Goal: Transaction & Acquisition: Register for event/course

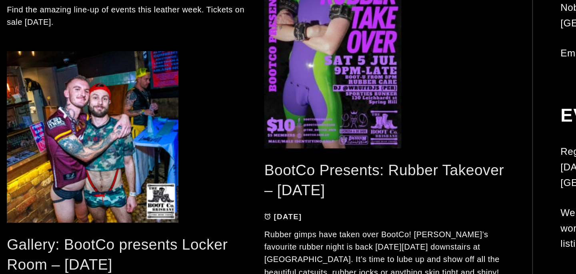
scroll to position [1154, 0]
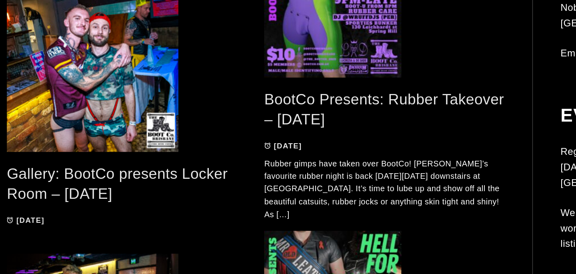
click at [58, 208] on link "Gallery: BootCo presents Locker Room – May 2025" at bounding box center [82, 211] width 154 height 26
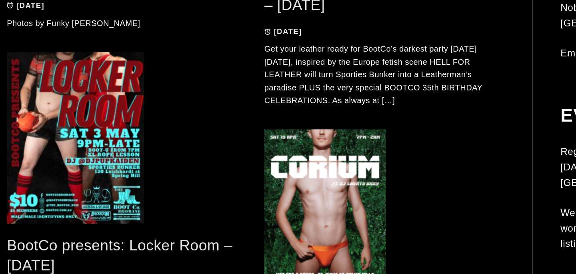
scroll to position [1570, 0]
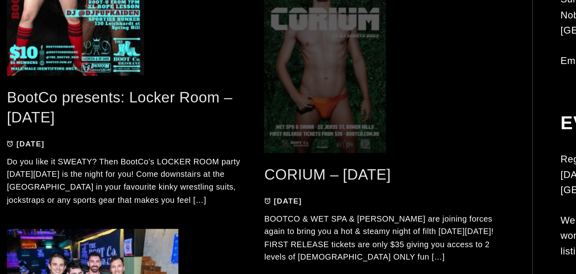
click at [227, 140] on span at bounding box center [269, 124] width 168 height 120
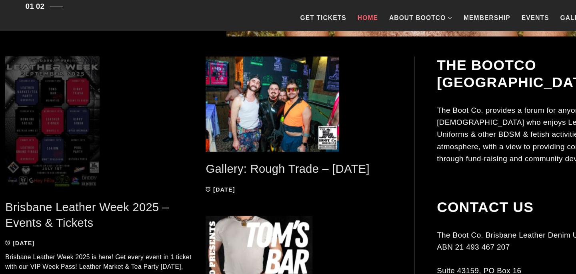
scroll to position [370, 0]
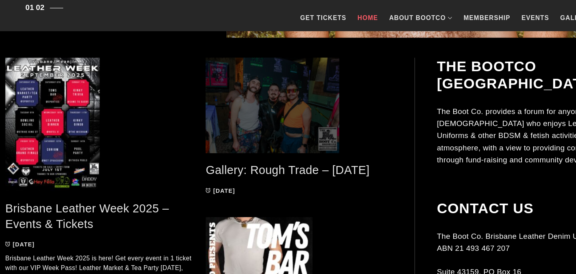
click at [270, 109] on span at bounding box center [269, 95] width 168 height 86
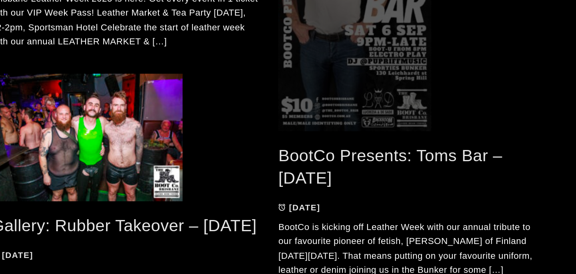
scroll to position [527, 0]
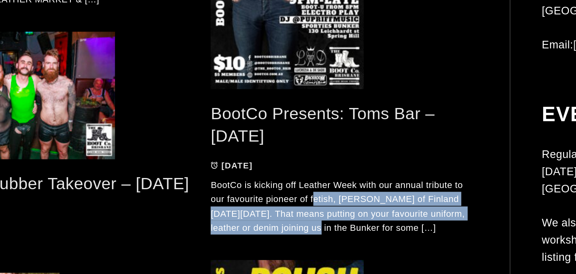
drag, startPoint x: 249, startPoint y: 227, endPoint x: 250, endPoint y: 244, distance: 16.8
click at [250, 244] on p "BootCo is kicking off Leather Week with our annual tribute to our favourite pio…" at bounding box center [269, 232] width 168 height 36
click at [251, 245] on p "BootCo is kicking off Leather Week with our annual tribute to our favourite pio…" at bounding box center [269, 232] width 168 height 36
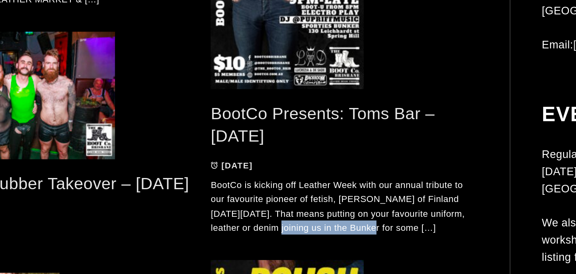
drag, startPoint x: 227, startPoint y: 243, endPoint x: 283, endPoint y: 246, distance: 56.4
click at [283, 246] on p "BootCo is kicking off Leather Week with our annual tribute to our favourite pio…" at bounding box center [269, 232] width 168 height 36
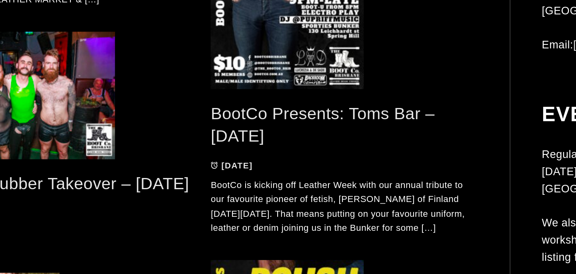
click at [321, 245] on p "BootCo is kicking off Leather Week with our annual tribute to our favourite pio…" at bounding box center [269, 232] width 168 height 36
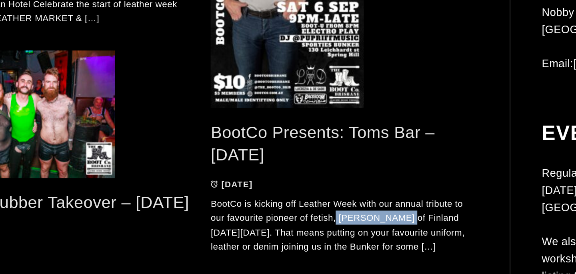
drag, startPoint x: 263, startPoint y: 226, endPoint x: 303, endPoint y: 227, distance: 39.6
click at [303, 227] on p "BootCo is kicking off Leather Week with our annual tribute to our favourite pio…" at bounding box center [269, 232] width 168 height 36
copy p "Tom of Finland"
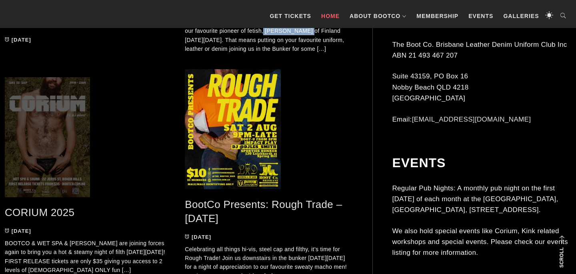
scroll to position [784, 0]
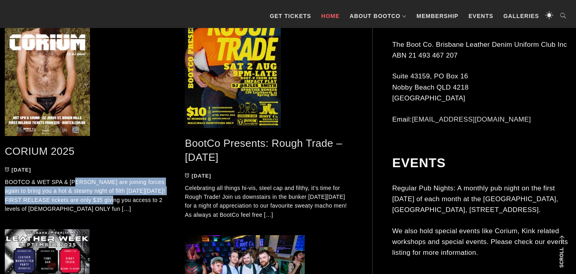
drag, startPoint x: 76, startPoint y: 181, endPoint x: 113, endPoint y: 198, distance: 40.4
click at [113, 198] on p "BOOTCO & WET SPA & SAUNA are joining forces again to bring you a hot & steamy n…" at bounding box center [89, 196] width 168 height 36
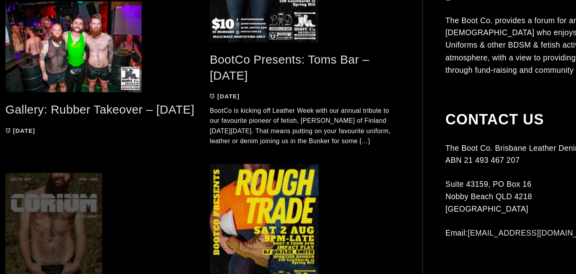
scroll to position [720, 0]
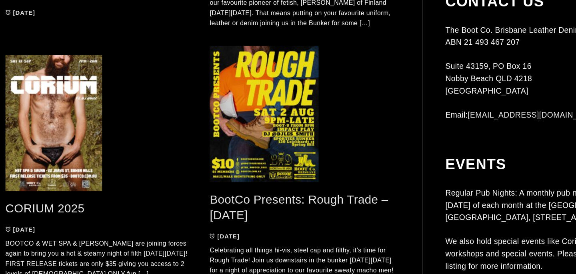
click at [44, 214] on link "CORIUM 2025" at bounding box center [40, 216] width 70 height 12
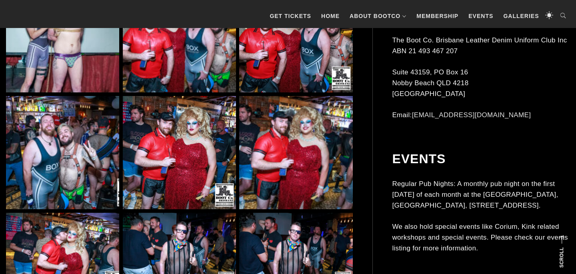
scroll to position [743, 0]
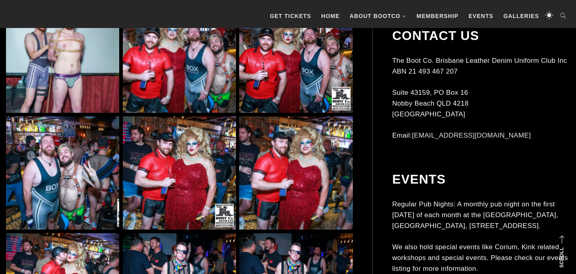
click at [79, 113] on img at bounding box center [62, 56] width 113 height 113
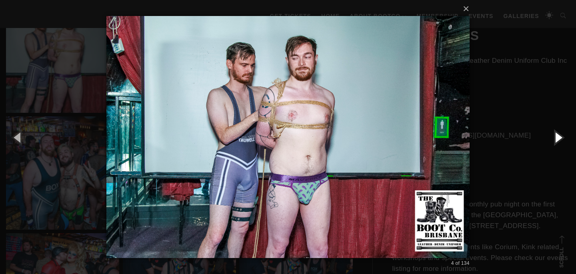
click at [555, 133] on button "button" at bounding box center [558, 137] width 36 height 44
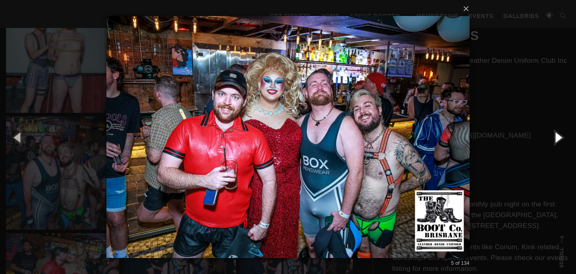
click at [555, 133] on button "button" at bounding box center [558, 137] width 36 height 44
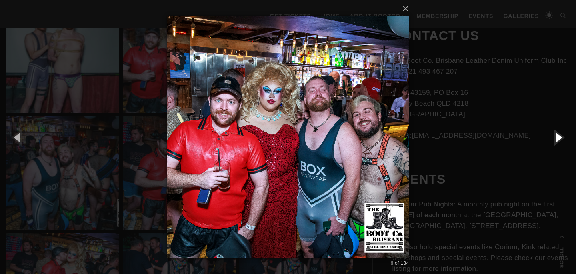
click at [555, 133] on button "button" at bounding box center [558, 137] width 36 height 44
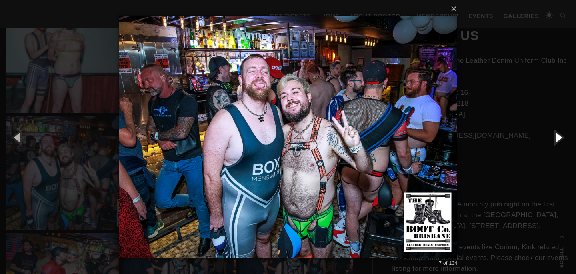
click at [555, 133] on button "button" at bounding box center [558, 137] width 36 height 44
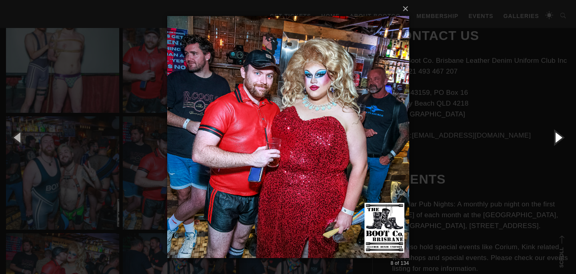
click at [555, 133] on button "button" at bounding box center [558, 137] width 36 height 44
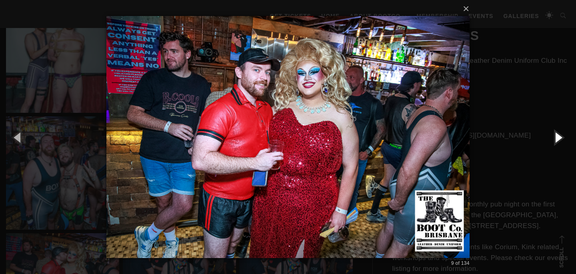
click at [555, 133] on button "button" at bounding box center [558, 137] width 36 height 44
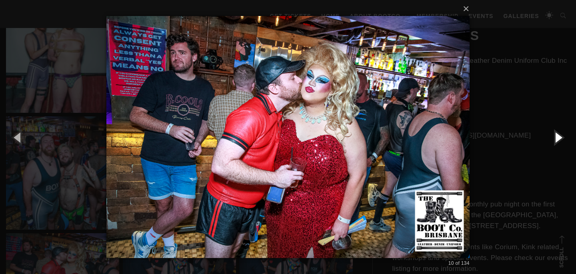
click at [555, 133] on button "button" at bounding box center [558, 137] width 36 height 44
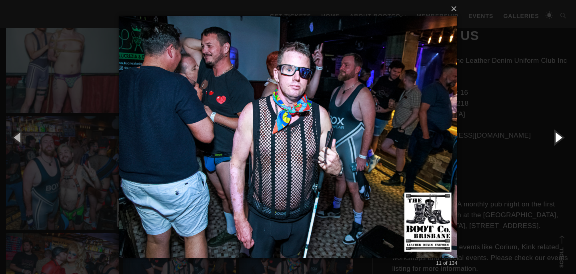
click at [555, 133] on button "button" at bounding box center [558, 137] width 36 height 44
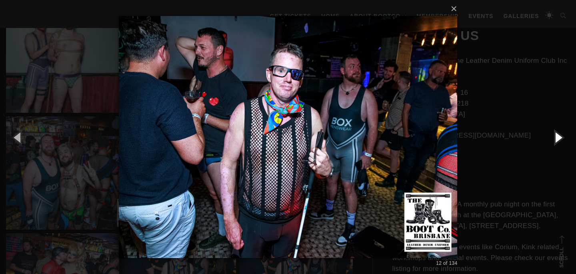
click at [555, 133] on button "button" at bounding box center [558, 137] width 36 height 44
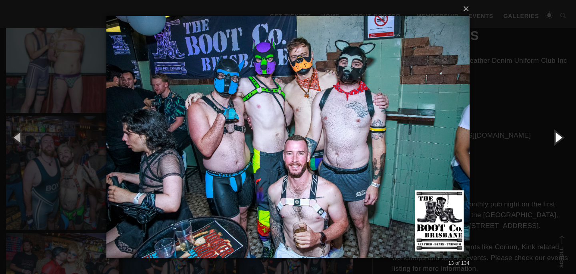
click at [555, 133] on button "button" at bounding box center [558, 137] width 36 height 44
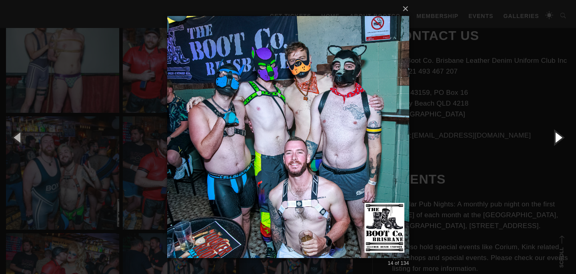
click at [555, 135] on button "button" at bounding box center [558, 137] width 36 height 44
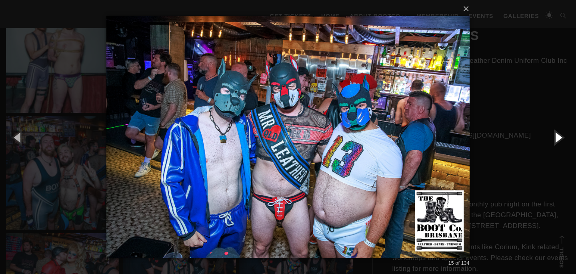
click at [555, 135] on button "button" at bounding box center [558, 137] width 36 height 44
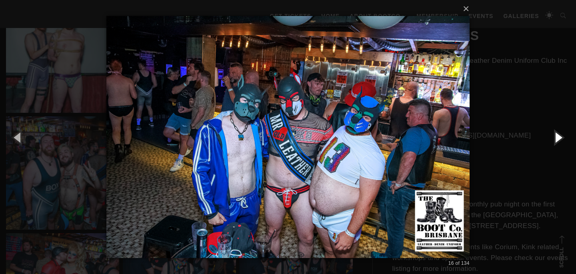
click at [555, 135] on button "button" at bounding box center [558, 137] width 36 height 44
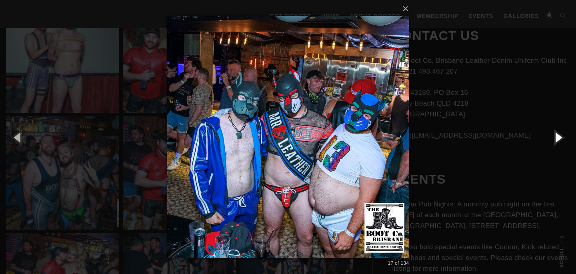
click at [555, 135] on button "button" at bounding box center [558, 137] width 36 height 44
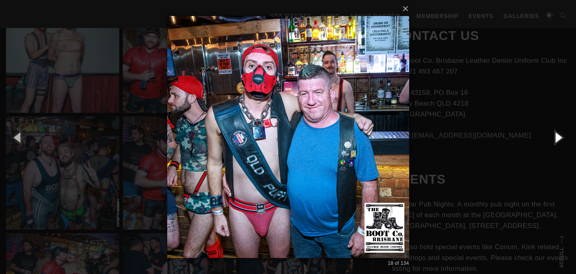
click at [555, 135] on button "button" at bounding box center [558, 137] width 36 height 44
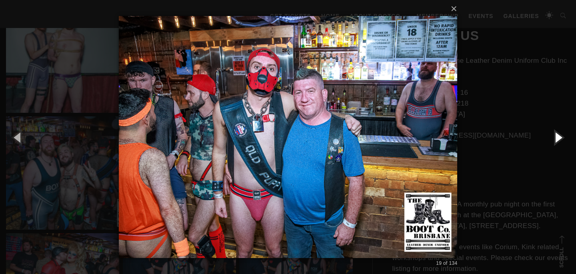
click at [555, 135] on button "button" at bounding box center [558, 137] width 36 height 44
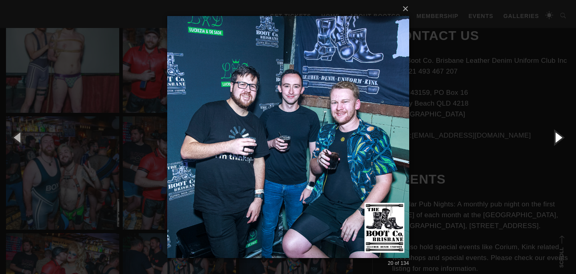
click at [555, 138] on button "button" at bounding box center [558, 137] width 36 height 44
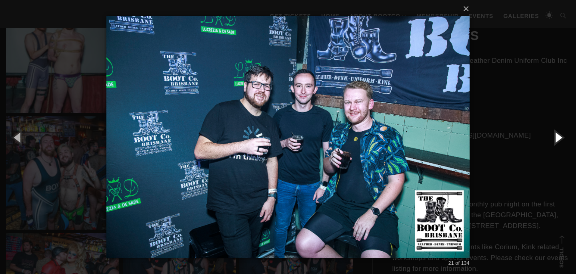
click at [555, 138] on button "button" at bounding box center [558, 137] width 36 height 44
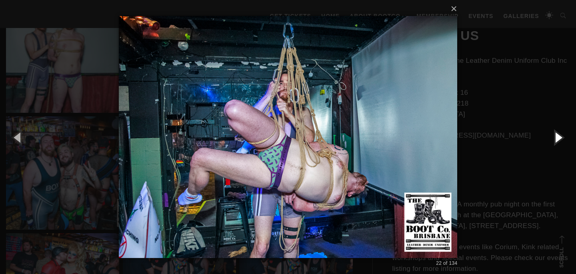
click at [555, 138] on button "button" at bounding box center [558, 137] width 36 height 44
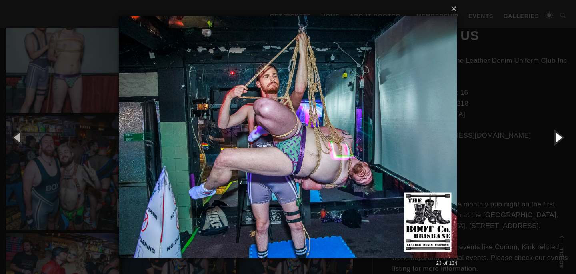
click at [555, 138] on button "button" at bounding box center [558, 137] width 36 height 44
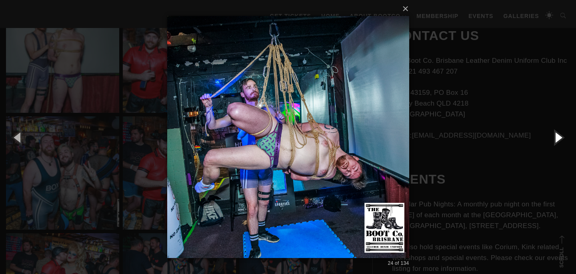
click at [555, 138] on button "button" at bounding box center [558, 137] width 36 height 44
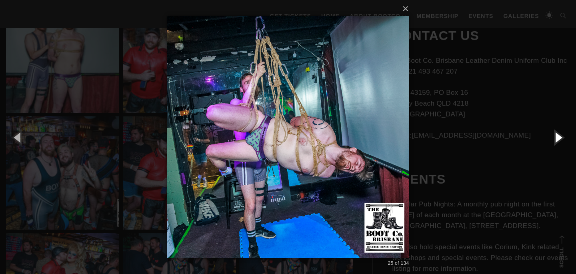
click at [555, 138] on button "button" at bounding box center [558, 137] width 36 height 44
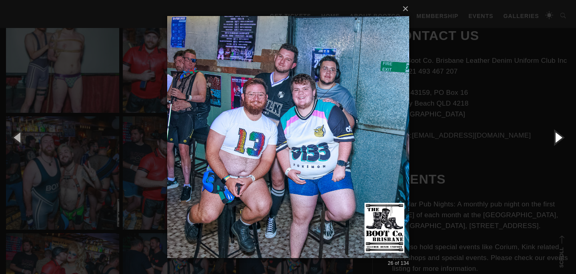
click at [555, 138] on button "button" at bounding box center [558, 137] width 36 height 44
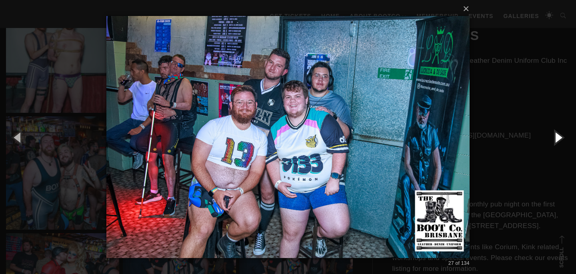
click at [555, 138] on button "button" at bounding box center [558, 137] width 36 height 44
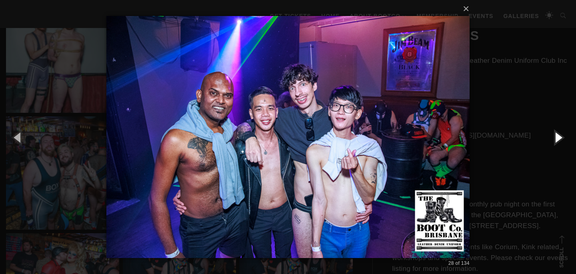
click at [555, 138] on button "button" at bounding box center [558, 137] width 36 height 44
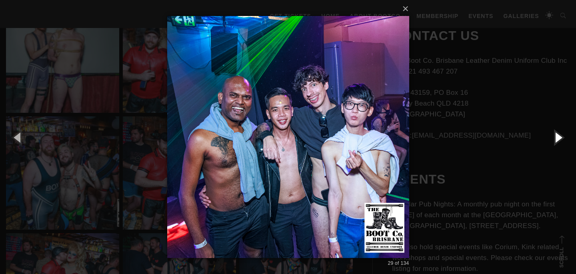
click at [555, 138] on button "button" at bounding box center [558, 137] width 36 height 44
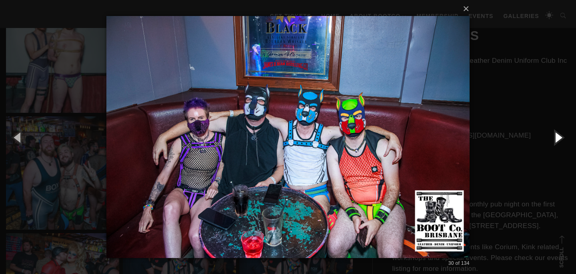
click at [555, 138] on button "button" at bounding box center [558, 137] width 36 height 44
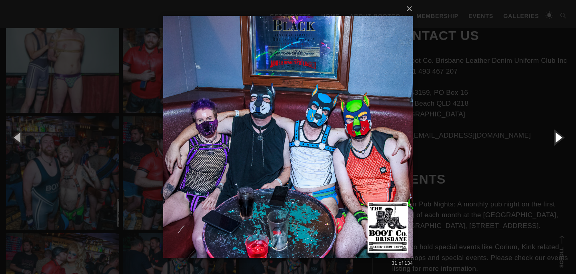
click at [555, 138] on button "button" at bounding box center [558, 137] width 36 height 44
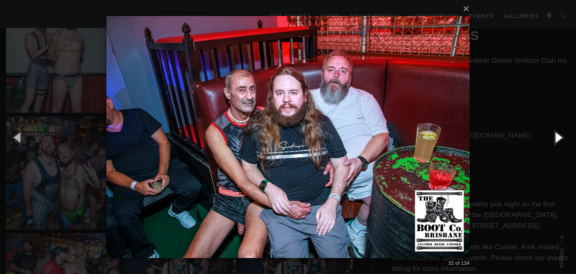
click at [555, 138] on button "button" at bounding box center [558, 137] width 36 height 44
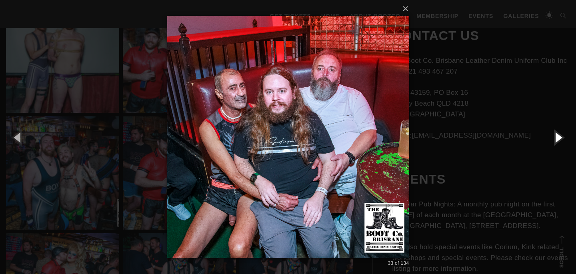
click at [555, 138] on button "button" at bounding box center [558, 137] width 36 height 44
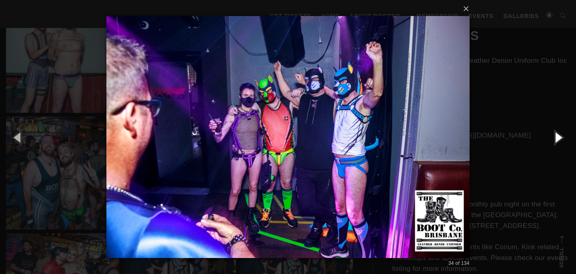
click at [555, 138] on button "button" at bounding box center [558, 137] width 36 height 44
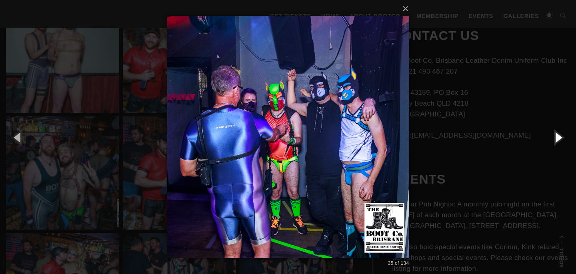
click at [555, 138] on button "button" at bounding box center [558, 137] width 36 height 44
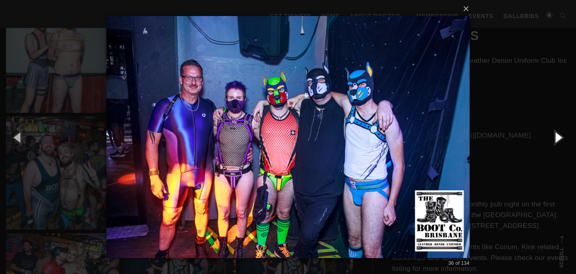
click at [555, 138] on button "button" at bounding box center [558, 137] width 36 height 44
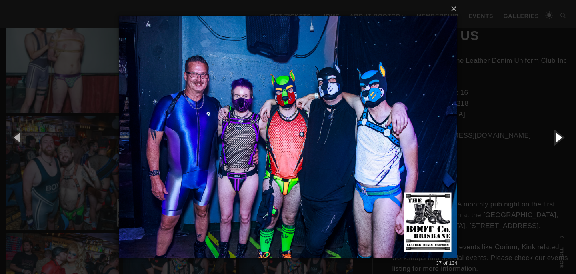
click at [555, 138] on button "button" at bounding box center [558, 137] width 36 height 44
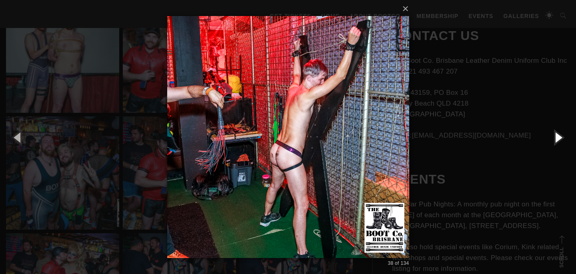
click at [555, 138] on button "button" at bounding box center [558, 137] width 36 height 44
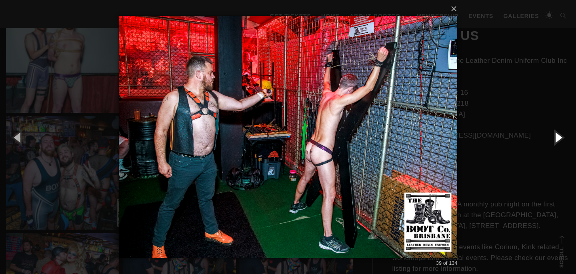
click at [555, 138] on button "button" at bounding box center [558, 137] width 36 height 44
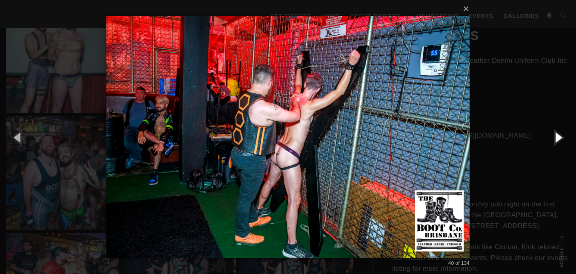
click at [555, 138] on button "button" at bounding box center [558, 137] width 36 height 44
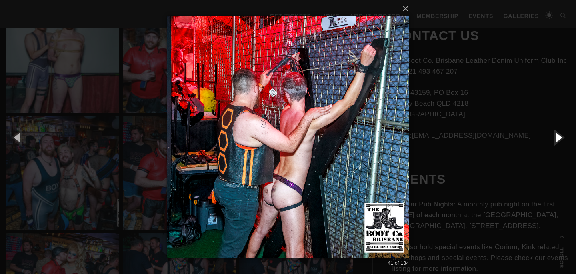
click at [555, 138] on button "button" at bounding box center [558, 137] width 36 height 44
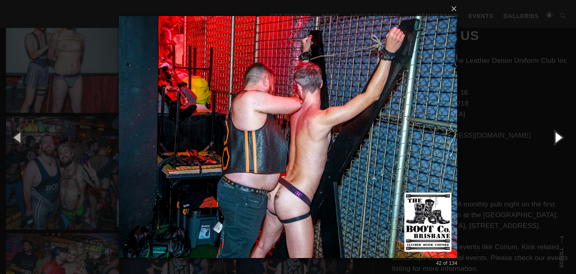
click at [555, 138] on button "button" at bounding box center [558, 137] width 36 height 44
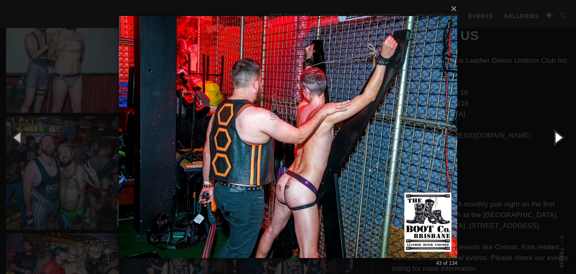
click at [555, 138] on button "button" at bounding box center [558, 137] width 36 height 44
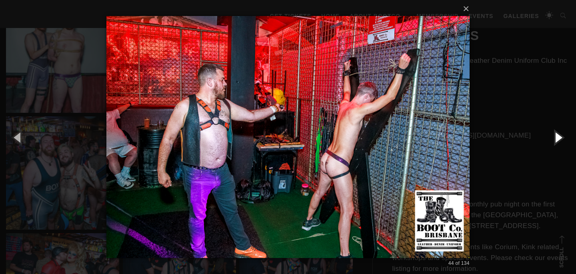
click at [555, 138] on button "button" at bounding box center [558, 137] width 36 height 44
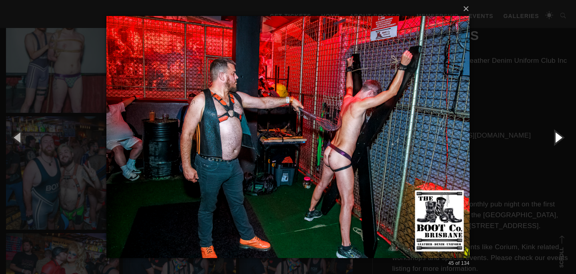
click at [555, 138] on button "button" at bounding box center [558, 137] width 36 height 44
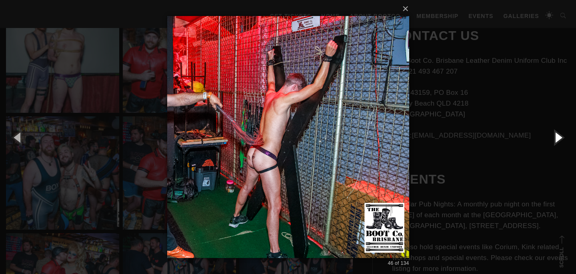
click at [555, 138] on button "button" at bounding box center [558, 137] width 36 height 44
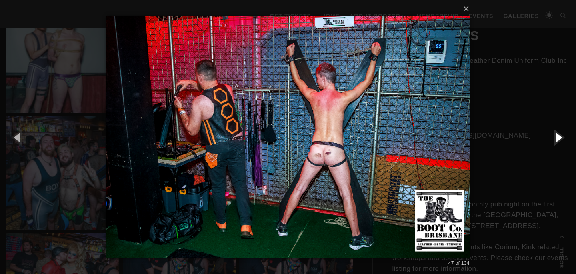
click at [555, 138] on button "button" at bounding box center [558, 137] width 36 height 44
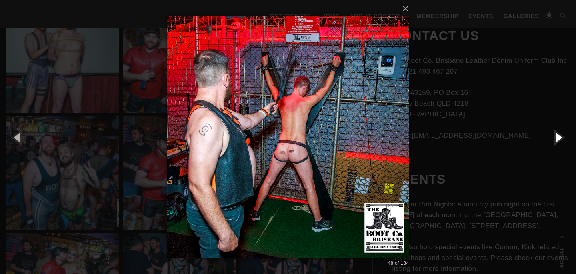
click at [555, 138] on button "button" at bounding box center [558, 137] width 36 height 44
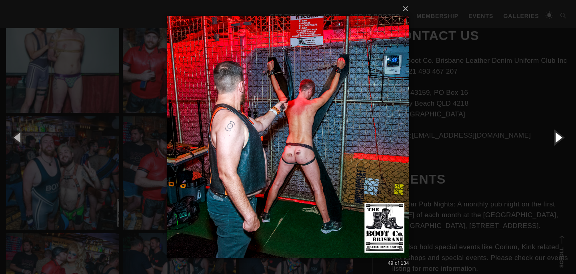
click at [555, 138] on button "button" at bounding box center [558, 137] width 36 height 44
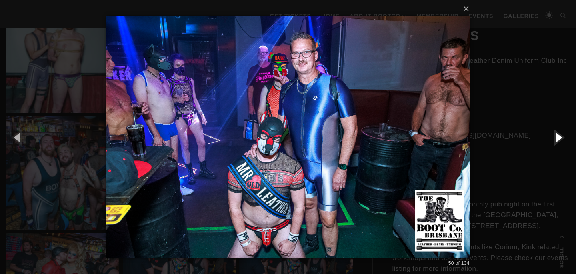
click at [555, 138] on button "button" at bounding box center [558, 137] width 36 height 44
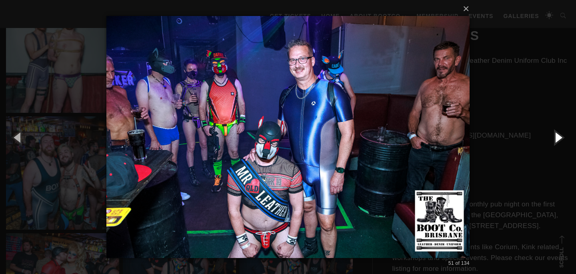
click at [555, 138] on button "button" at bounding box center [558, 137] width 36 height 44
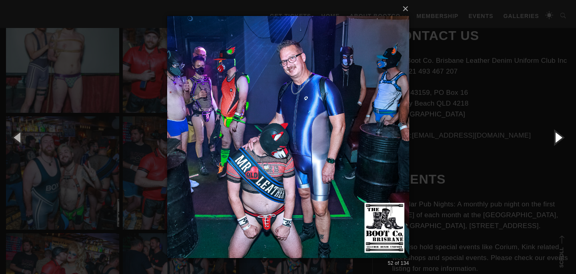
click at [555, 138] on button "button" at bounding box center [558, 137] width 36 height 44
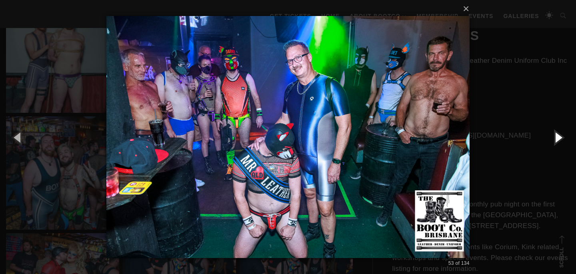
click at [555, 138] on button "button" at bounding box center [558, 137] width 36 height 44
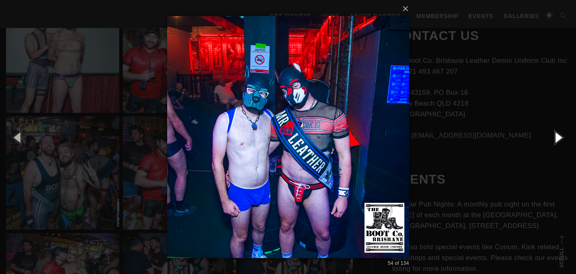
click at [555, 138] on button "button" at bounding box center [558, 137] width 36 height 44
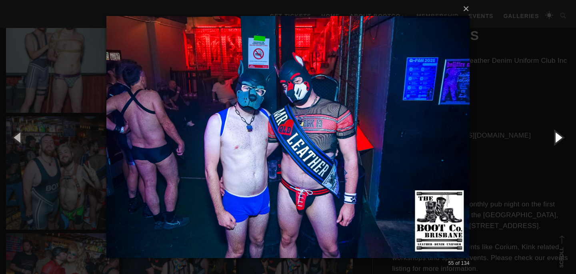
click at [555, 138] on button "button" at bounding box center [558, 137] width 36 height 44
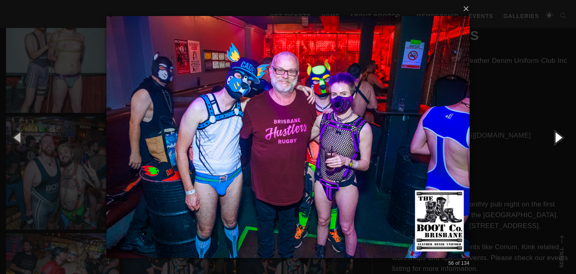
click at [555, 138] on button "button" at bounding box center [558, 137] width 36 height 44
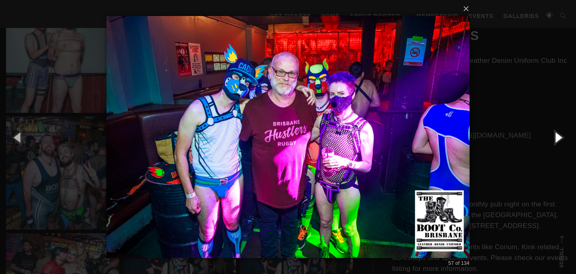
click at [555, 138] on button "button" at bounding box center [558, 137] width 36 height 44
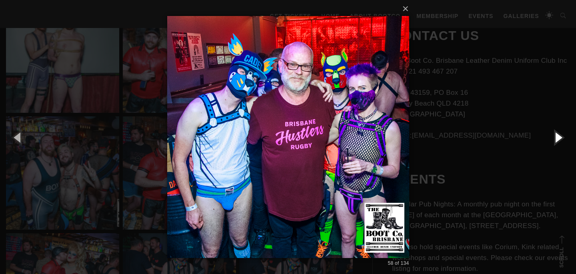
click at [555, 138] on button "button" at bounding box center [558, 137] width 36 height 44
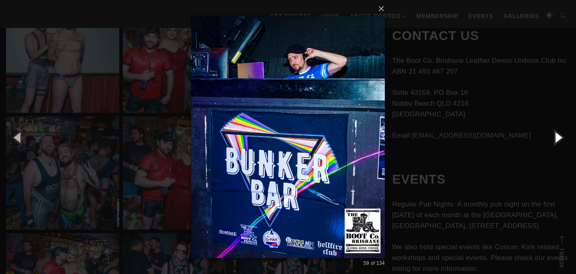
click at [555, 138] on button "button" at bounding box center [558, 137] width 36 height 44
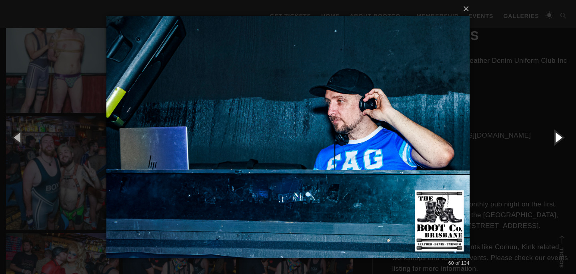
click at [555, 138] on button "button" at bounding box center [558, 137] width 36 height 44
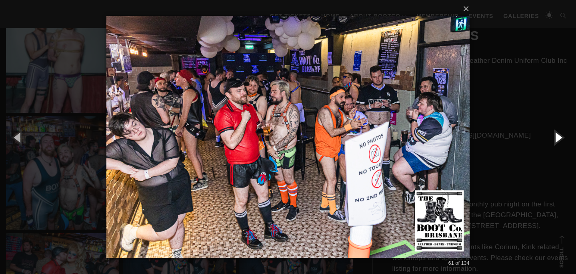
click at [555, 138] on button "button" at bounding box center [558, 137] width 36 height 44
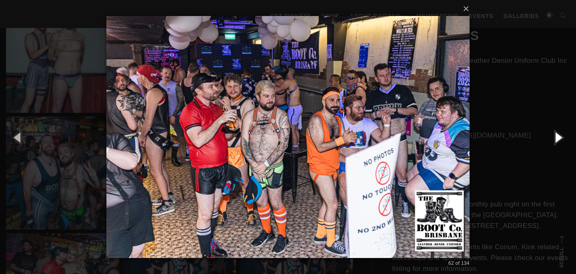
click at [561, 136] on button "button" at bounding box center [558, 137] width 36 height 44
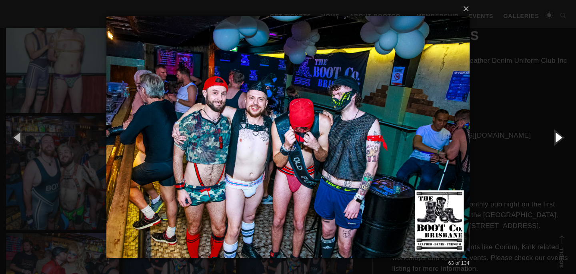
click at [561, 136] on button "button" at bounding box center [558, 137] width 36 height 44
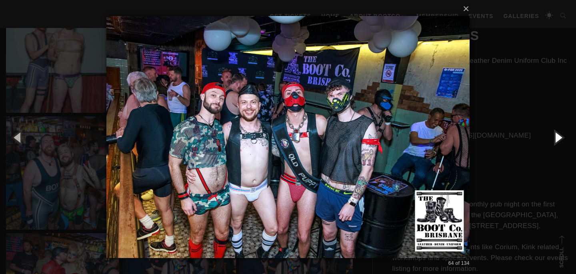
click at [561, 136] on button "button" at bounding box center [558, 137] width 36 height 44
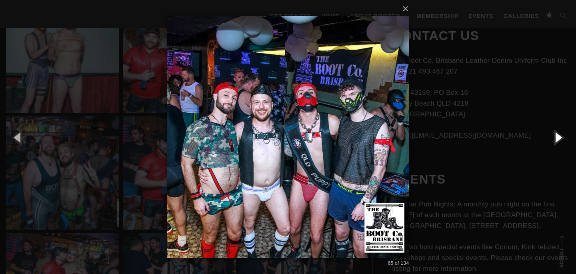
click at [561, 136] on button "button" at bounding box center [558, 137] width 36 height 44
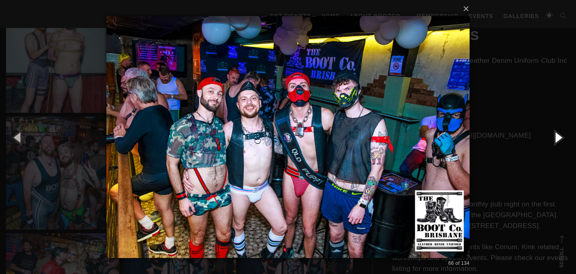
click at [561, 136] on button "button" at bounding box center [558, 137] width 36 height 44
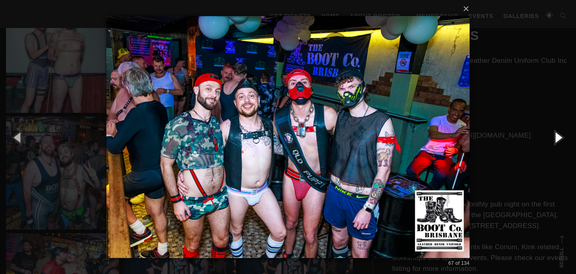
click at [561, 136] on button "button" at bounding box center [558, 137] width 36 height 44
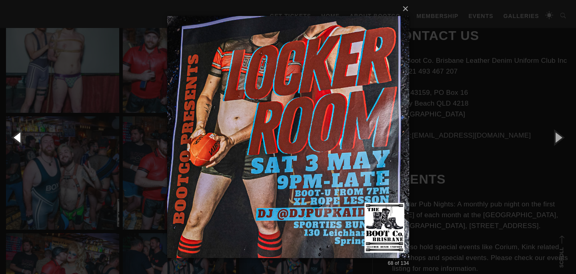
click at [19, 142] on button "button" at bounding box center [18, 137] width 36 height 44
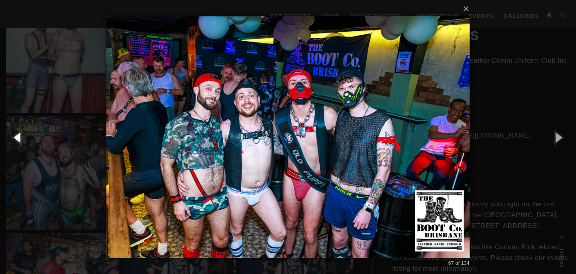
click at [19, 142] on button "button" at bounding box center [18, 137] width 36 height 44
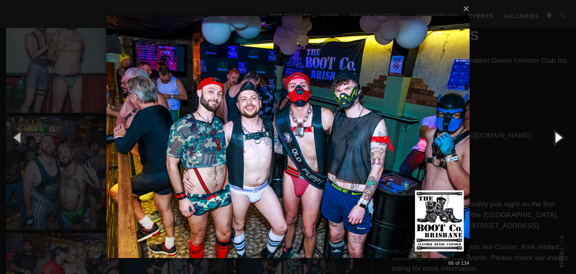
click at [559, 135] on button "button" at bounding box center [558, 137] width 36 height 44
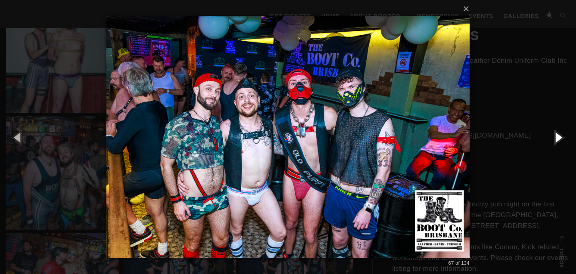
click at [559, 135] on button "button" at bounding box center [558, 137] width 36 height 44
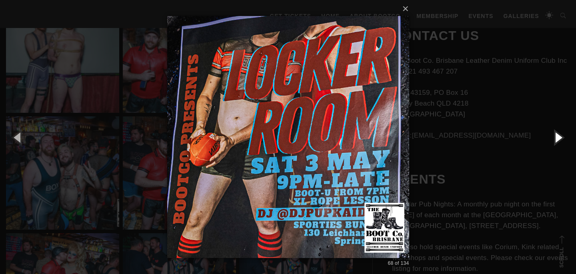
click at [559, 135] on button "button" at bounding box center [558, 137] width 36 height 44
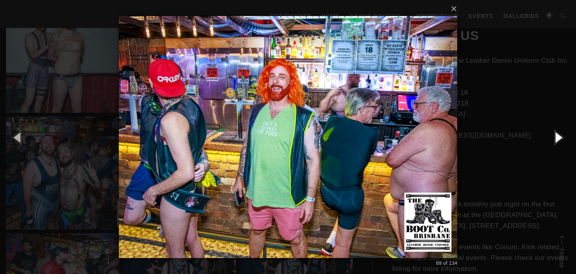
click at [559, 135] on button "button" at bounding box center [558, 137] width 36 height 44
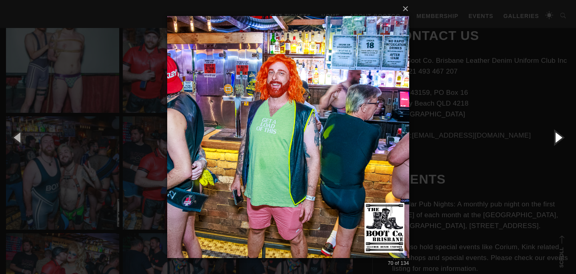
click at [559, 135] on button "button" at bounding box center [558, 137] width 36 height 44
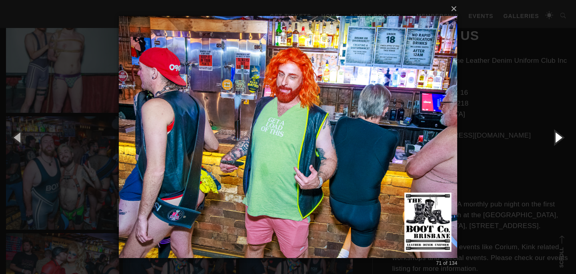
click at [559, 135] on button "button" at bounding box center [558, 137] width 36 height 44
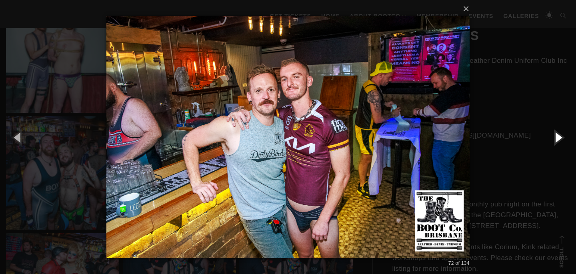
click at [559, 135] on button "button" at bounding box center [558, 137] width 36 height 44
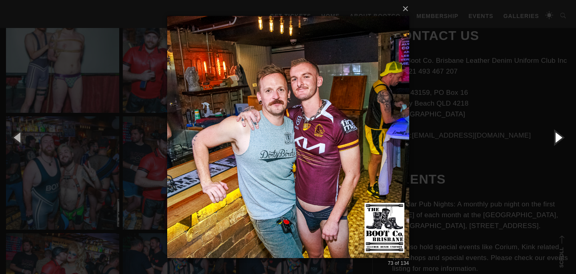
click at [559, 135] on button "button" at bounding box center [558, 137] width 36 height 44
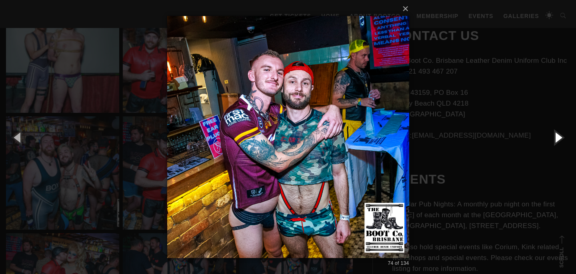
click at [559, 135] on button "button" at bounding box center [558, 137] width 36 height 44
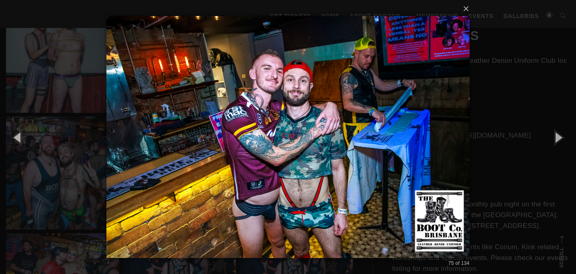
click at [548, 104] on div "× 75 of 134 Loading..." at bounding box center [288, 137] width 576 height 274
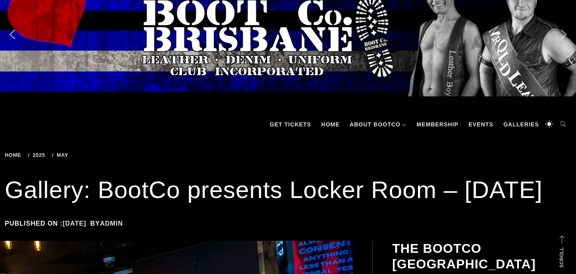
scroll to position [0, 0]
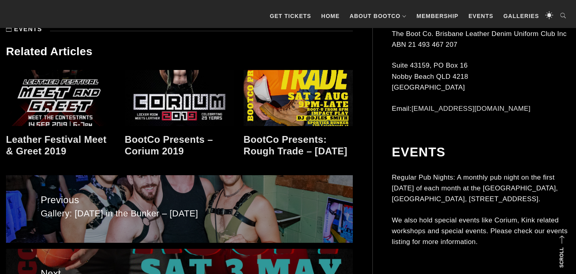
scroll to position [954, 0]
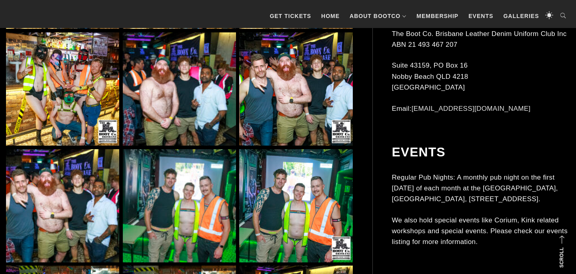
scroll to position [1643, 0]
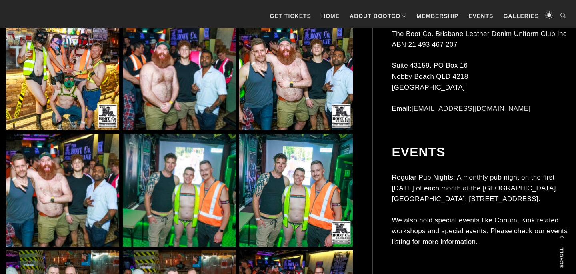
click at [220, 125] on img at bounding box center [179, 73] width 113 height 113
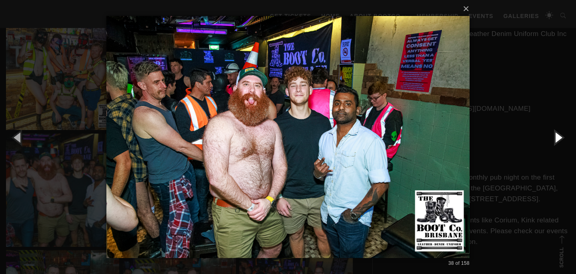
click at [559, 138] on button "button" at bounding box center [558, 137] width 36 height 44
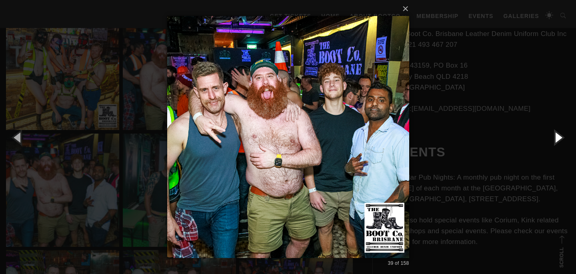
click at [559, 138] on button "button" at bounding box center [558, 137] width 36 height 44
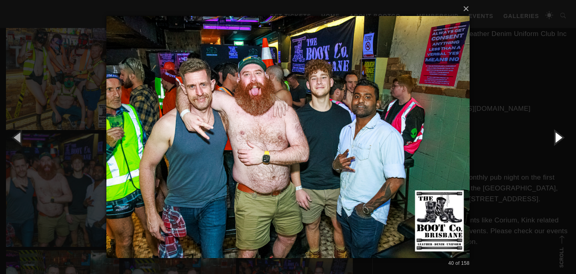
click at [559, 138] on button "button" at bounding box center [558, 137] width 36 height 44
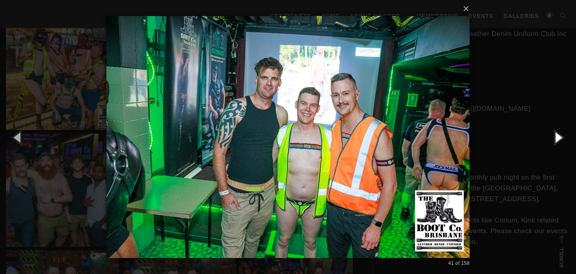
click at [559, 138] on button "button" at bounding box center [558, 137] width 36 height 44
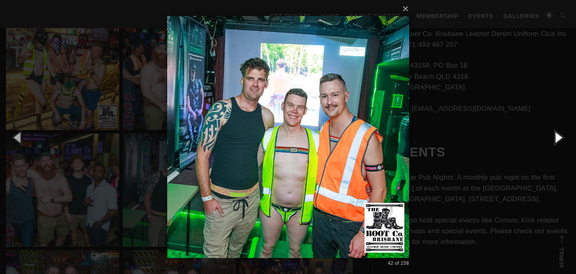
click at [559, 138] on button "button" at bounding box center [558, 137] width 36 height 44
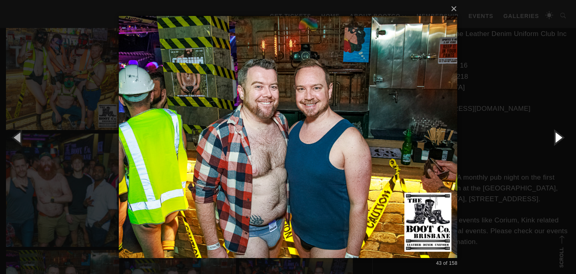
click at [559, 138] on button "button" at bounding box center [558, 137] width 36 height 44
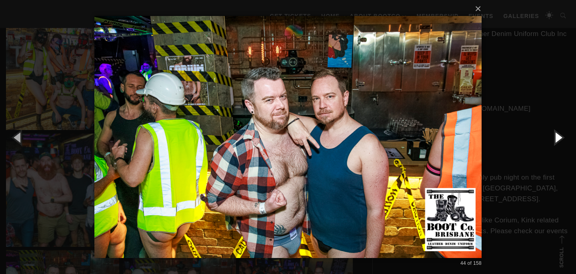
click at [559, 138] on button "button" at bounding box center [558, 137] width 36 height 44
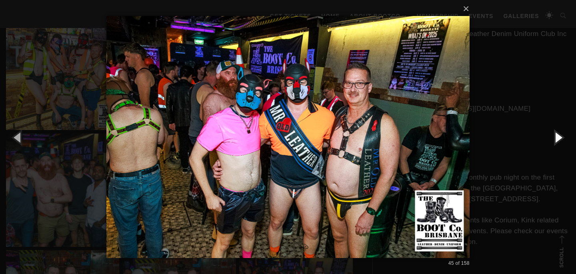
click at [559, 138] on button "button" at bounding box center [558, 137] width 36 height 44
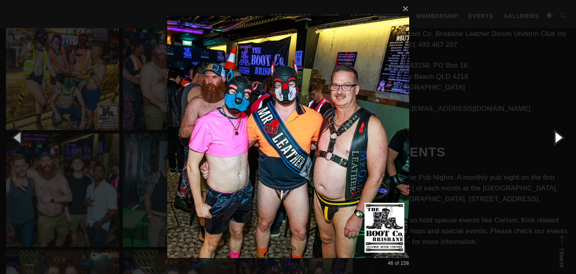
click at [559, 138] on button "button" at bounding box center [558, 137] width 36 height 44
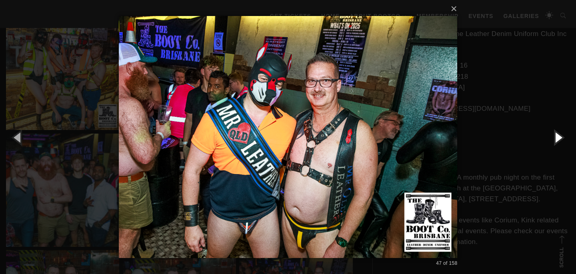
click at [559, 138] on button "button" at bounding box center [558, 137] width 36 height 44
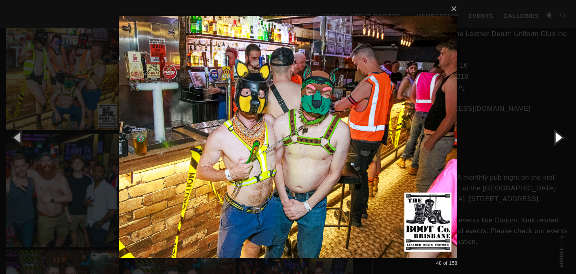
click at [559, 138] on button "button" at bounding box center [558, 137] width 36 height 44
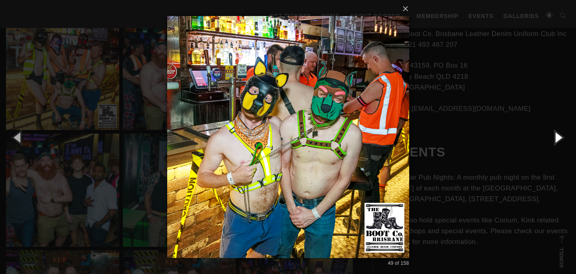
click at [559, 138] on button "button" at bounding box center [558, 137] width 36 height 44
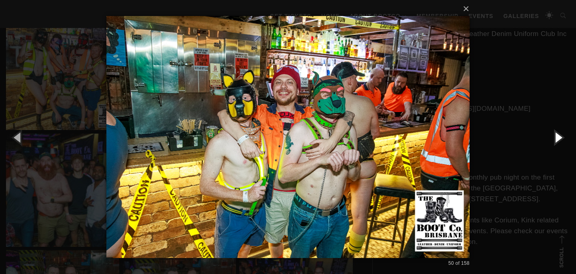
click at [559, 138] on button "button" at bounding box center [558, 137] width 36 height 44
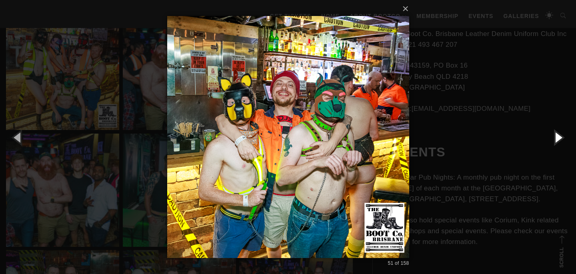
click at [559, 138] on button "button" at bounding box center [558, 137] width 36 height 44
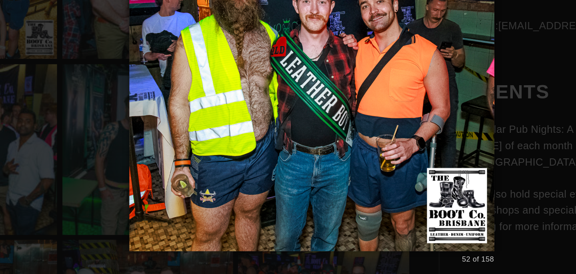
scroll to position [1643, 0]
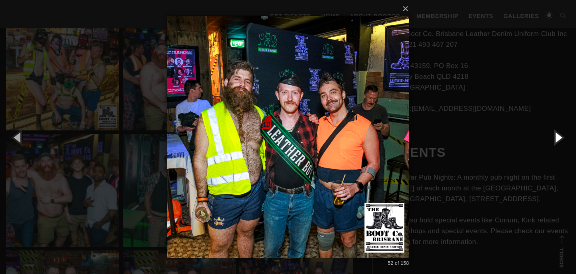
click at [561, 141] on button "button" at bounding box center [558, 137] width 36 height 44
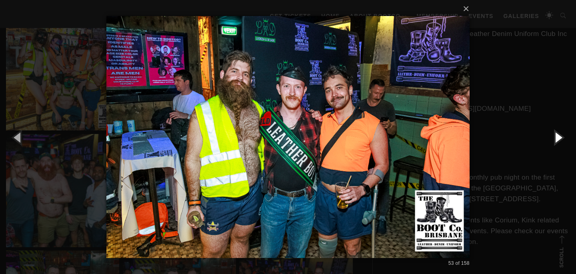
click at [561, 141] on button "button" at bounding box center [558, 137] width 36 height 44
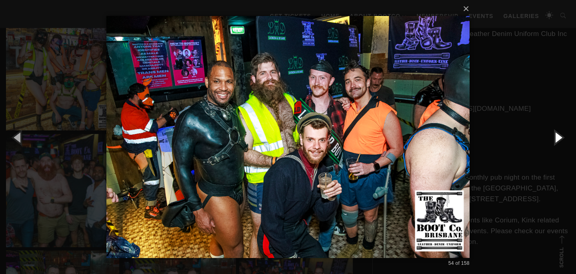
click at [560, 141] on button "button" at bounding box center [558, 137] width 36 height 44
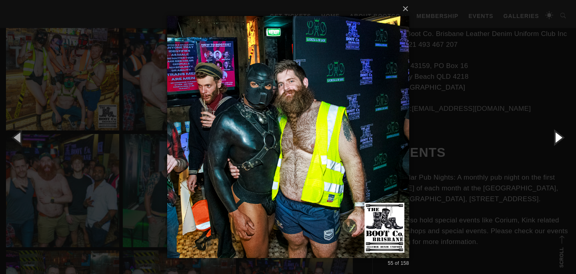
click at [559, 140] on button "button" at bounding box center [558, 137] width 36 height 44
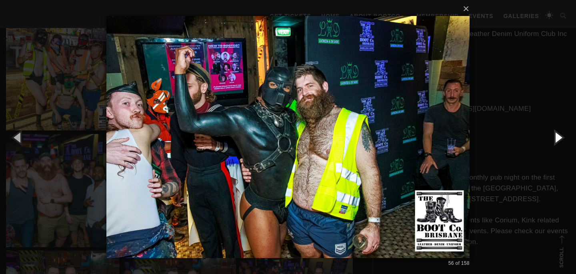
click at [559, 140] on button "button" at bounding box center [558, 137] width 36 height 44
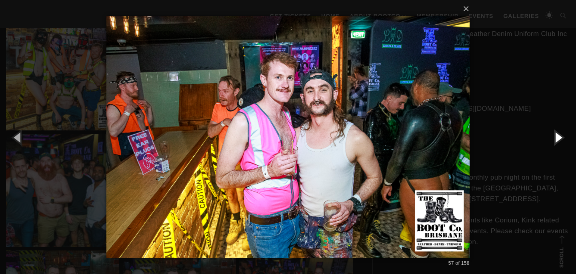
click at [559, 140] on button "button" at bounding box center [558, 137] width 36 height 44
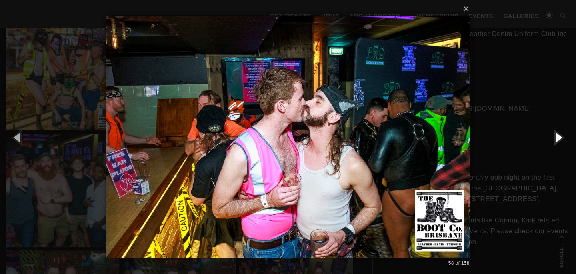
click at [559, 140] on button "button" at bounding box center [558, 137] width 36 height 44
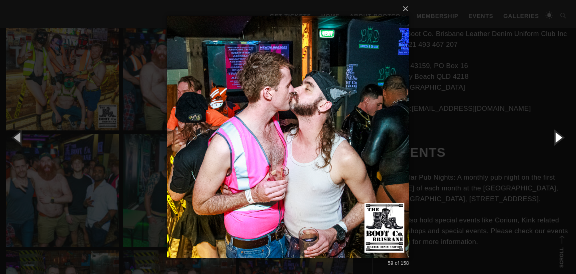
click at [559, 140] on button "button" at bounding box center [558, 137] width 36 height 44
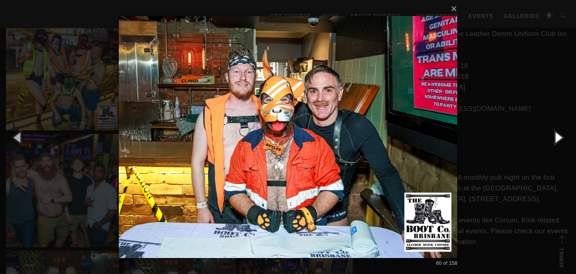
click at [559, 140] on button "button" at bounding box center [558, 137] width 36 height 44
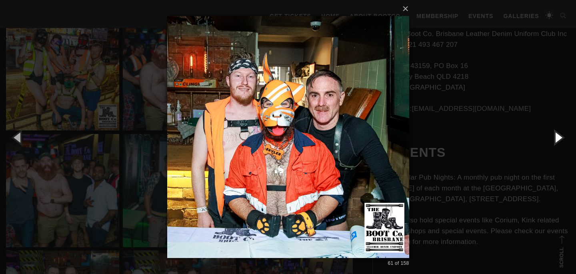
click at [559, 140] on button "button" at bounding box center [558, 137] width 36 height 44
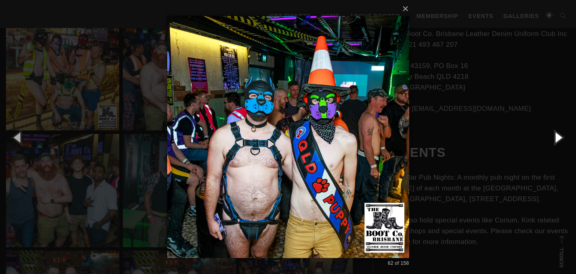
click at [559, 140] on button "button" at bounding box center [558, 137] width 36 height 44
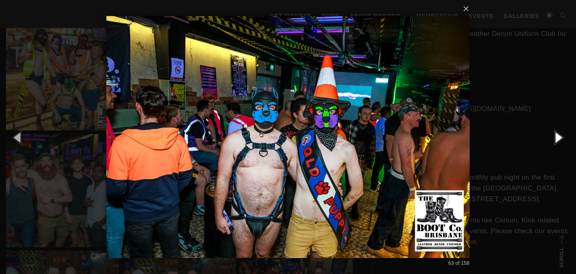
click at [559, 140] on button "button" at bounding box center [558, 137] width 36 height 44
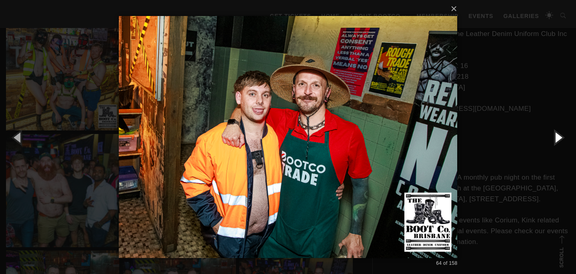
click at [559, 140] on button "button" at bounding box center [558, 137] width 36 height 44
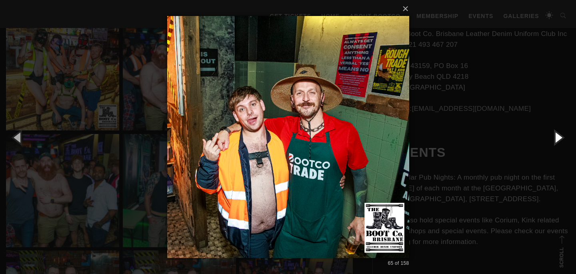
click at [559, 140] on button "button" at bounding box center [558, 137] width 36 height 44
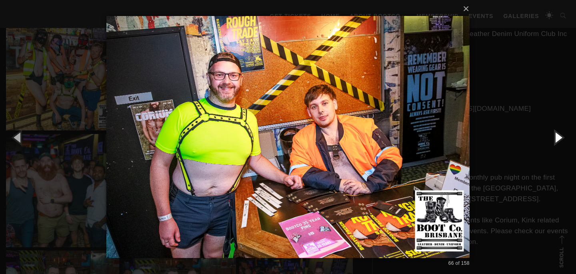
click at [559, 140] on button "button" at bounding box center [558, 137] width 36 height 44
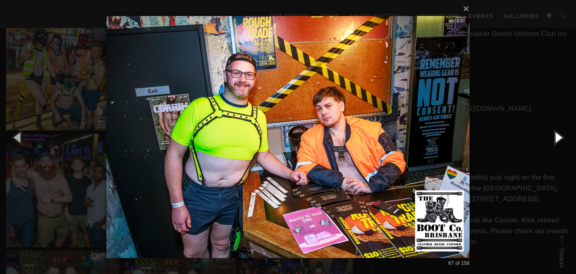
click at [559, 140] on button "button" at bounding box center [558, 137] width 36 height 44
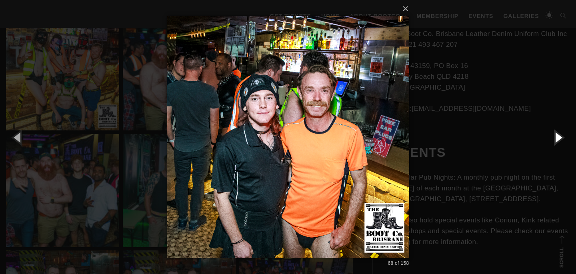
click at [559, 140] on button "button" at bounding box center [558, 137] width 36 height 44
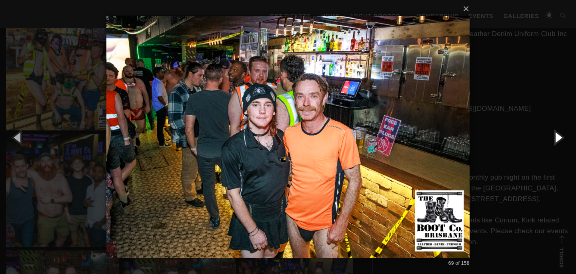
click at [559, 140] on button "button" at bounding box center [558, 137] width 36 height 44
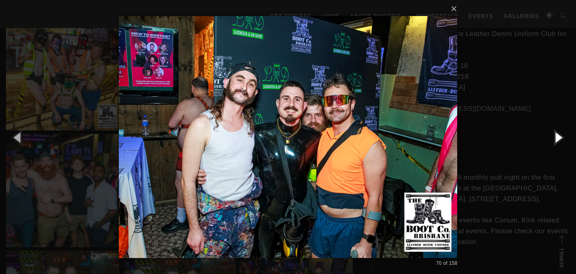
click at [559, 140] on button "button" at bounding box center [558, 137] width 36 height 44
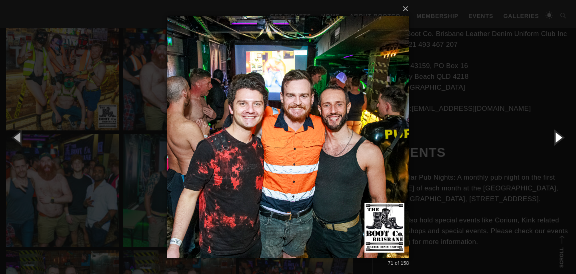
click at [559, 140] on button "button" at bounding box center [558, 137] width 36 height 44
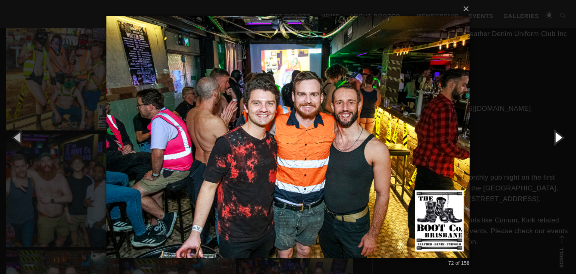
click at [559, 140] on button "button" at bounding box center [558, 137] width 36 height 44
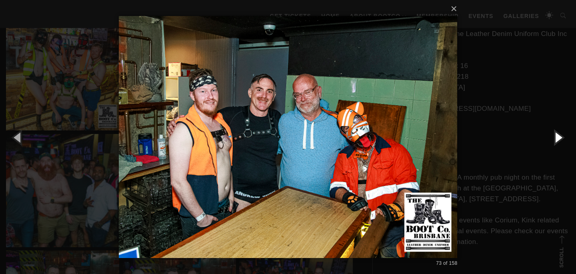
click at [559, 140] on button "button" at bounding box center [558, 137] width 36 height 44
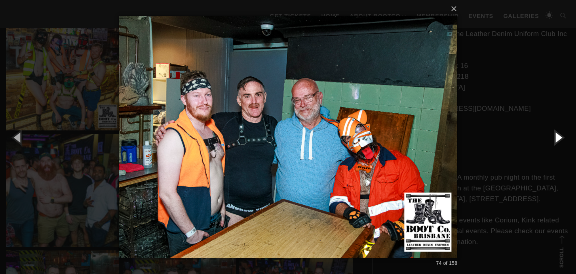
click at [559, 140] on button "button" at bounding box center [558, 137] width 36 height 44
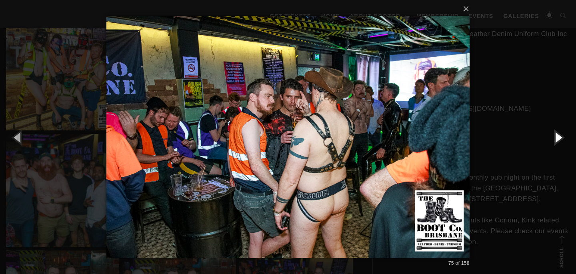
click at [558, 138] on button "button" at bounding box center [558, 137] width 36 height 44
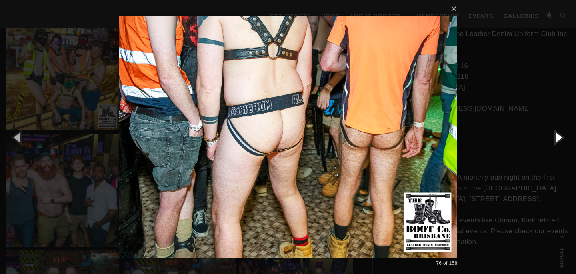
click at [558, 138] on button "button" at bounding box center [558, 137] width 36 height 44
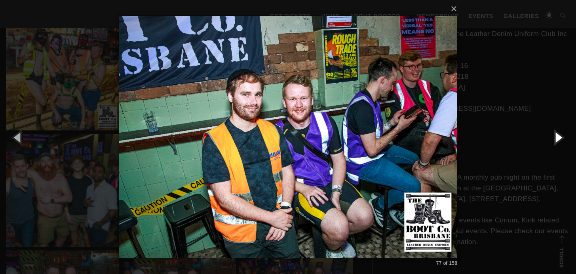
click at [558, 138] on button "button" at bounding box center [558, 137] width 36 height 44
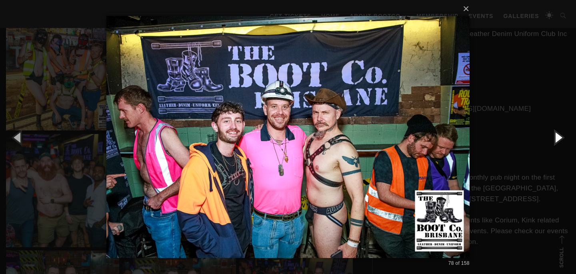
click at [559, 135] on button "button" at bounding box center [558, 137] width 36 height 44
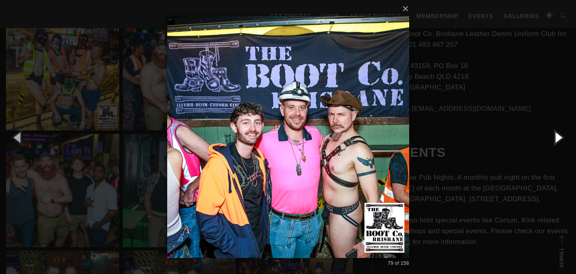
click at [559, 135] on button "button" at bounding box center [558, 137] width 36 height 44
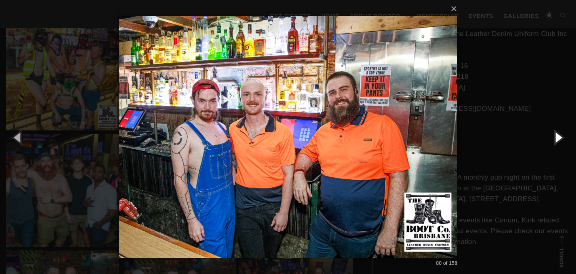
click at [559, 135] on button "button" at bounding box center [558, 137] width 36 height 44
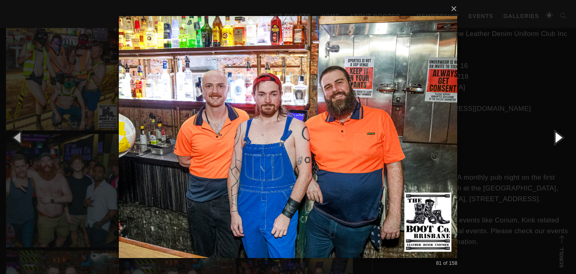
click at [559, 135] on button "button" at bounding box center [558, 137] width 36 height 44
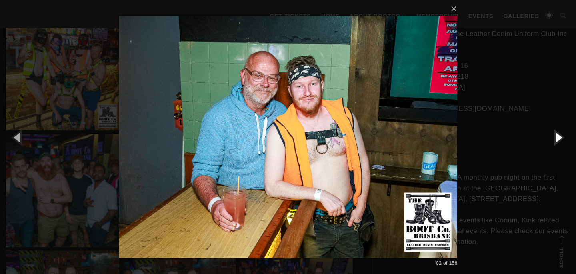
click at [559, 135] on button "button" at bounding box center [558, 137] width 36 height 44
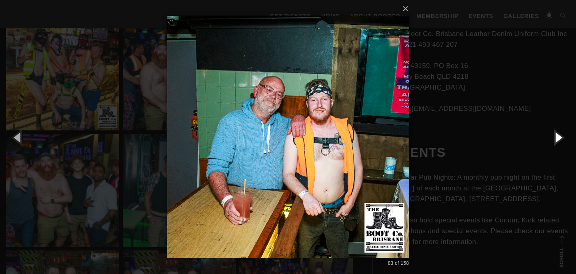
click at [559, 135] on button "button" at bounding box center [558, 137] width 36 height 44
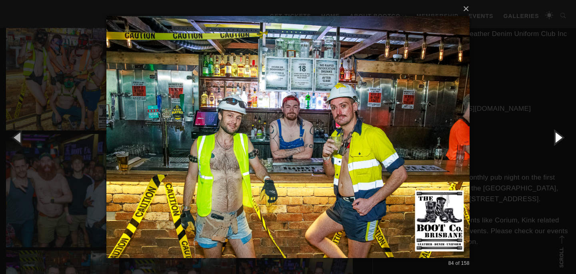
click at [559, 135] on button "button" at bounding box center [558, 137] width 36 height 44
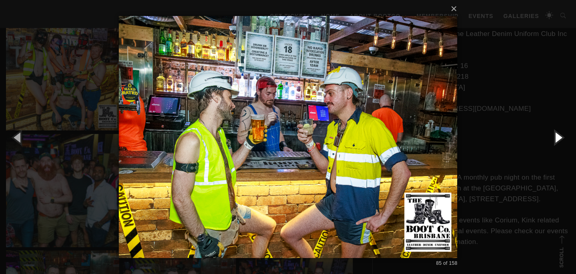
click at [559, 135] on button "button" at bounding box center [558, 137] width 36 height 44
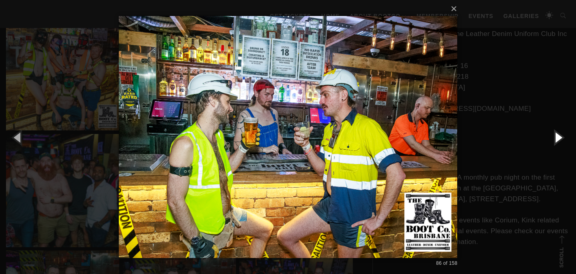
click at [559, 135] on button "button" at bounding box center [558, 137] width 36 height 44
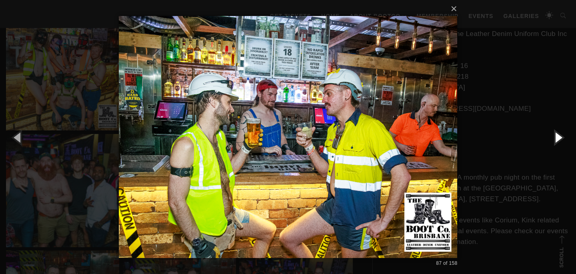
click at [559, 135] on button "button" at bounding box center [558, 137] width 36 height 44
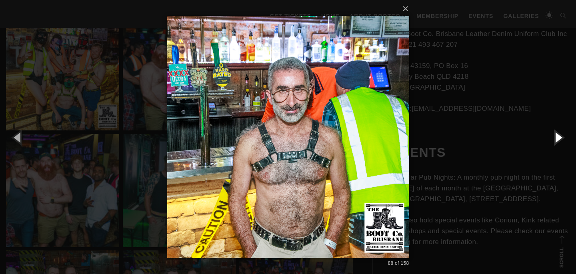
click at [559, 135] on button "button" at bounding box center [558, 137] width 36 height 44
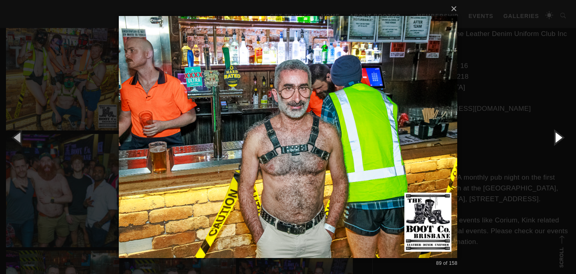
click at [559, 135] on button "button" at bounding box center [558, 137] width 36 height 44
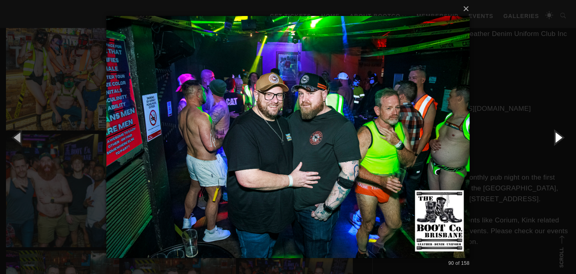
click at [559, 138] on button "button" at bounding box center [558, 137] width 36 height 44
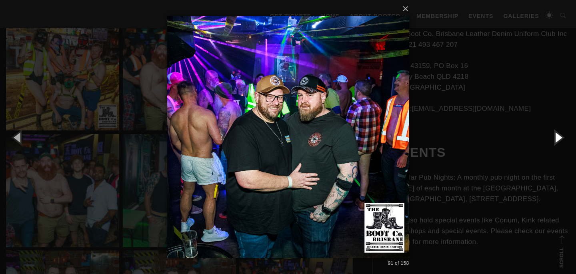
click at [559, 138] on button "button" at bounding box center [558, 137] width 36 height 44
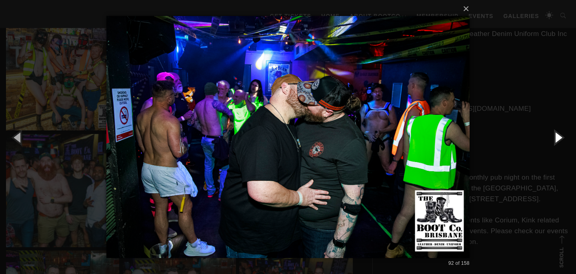
click at [559, 138] on button "button" at bounding box center [558, 137] width 36 height 44
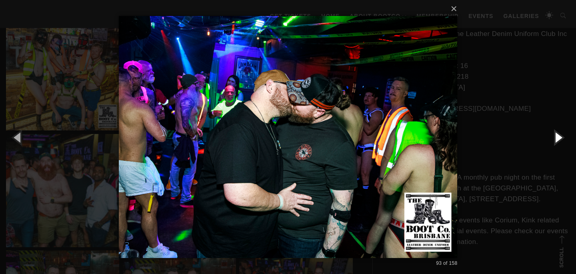
click at [559, 138] on button "button" at bounding box center [558, 137] width 36 height 44
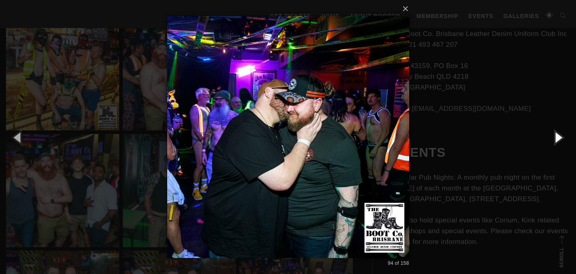
click at [559, 138] on button "button" at bounding box center [558, 137] width 36 height 44
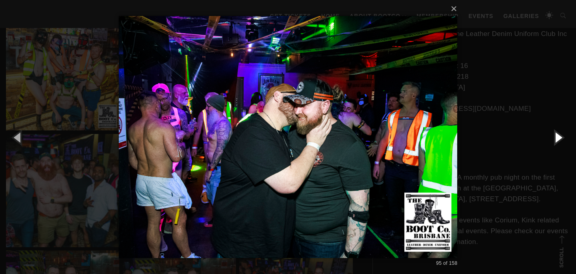
click at [559, 138] on button "button" at bounding box center [558, 137] width 36 height 44
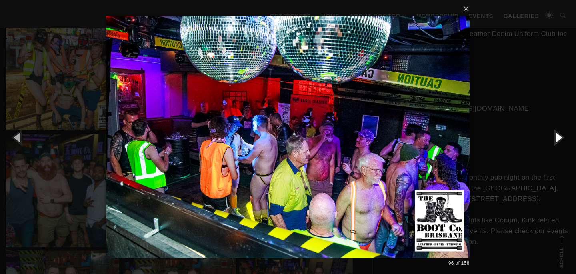
click at [561, 138] on button "button" at bounding box center [558, 137] width 36 height 44
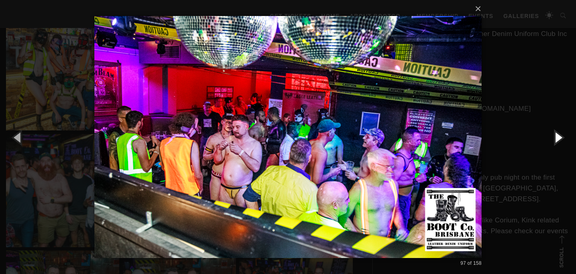
click at [561, 137] on button "button" at bounding box center [558, 137] width 36 height 44
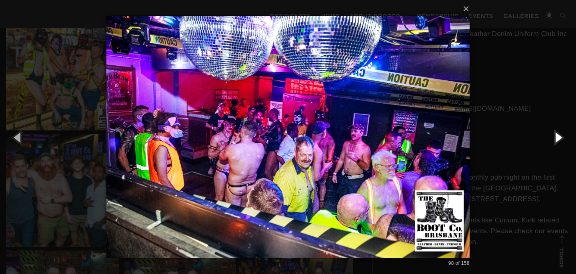
click at [561, 137] on button "button" at bounding box center [558, 137] width 36 height 44
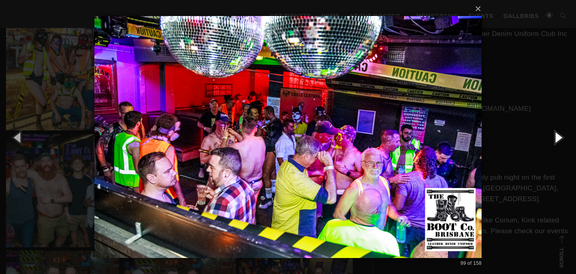
click at [561, 137] on button "button" at bounding box center [558, 137] width 36 height 44
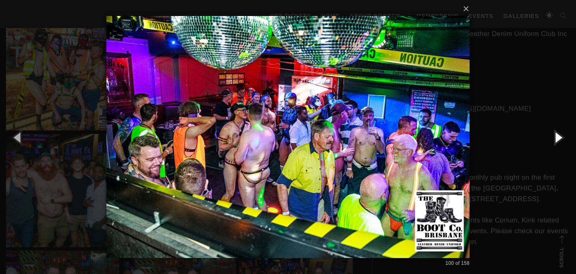
click at [561, 137] on button "button" at bounding box center [558, 137] width 36 height 44
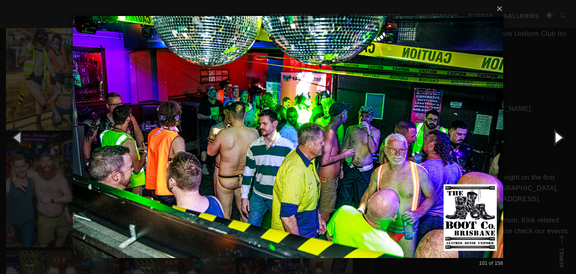
click at [561, 137] on button "button" at bounding box center [558, 137] width 36 height 44
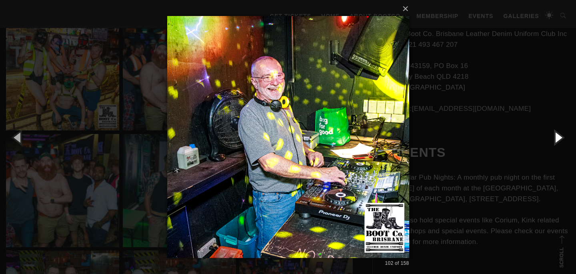
click at [561, 137] on button "button" at bounding box center [558, 137] width 36 height 44
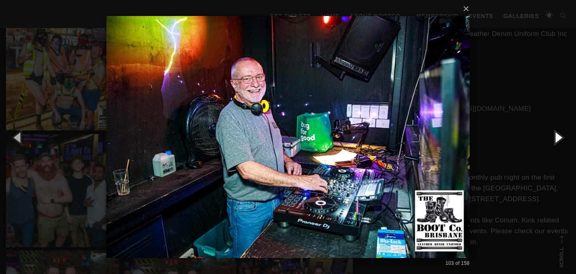
click at [561, 137] on button "button" at bounding box center [558, 137] width 36 height 44
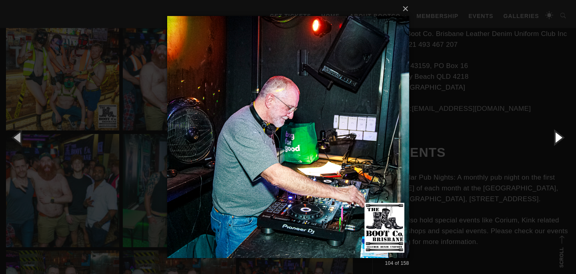
click at [561, 137] on button "button" at bounding box center [558, 137] width 36 height 44
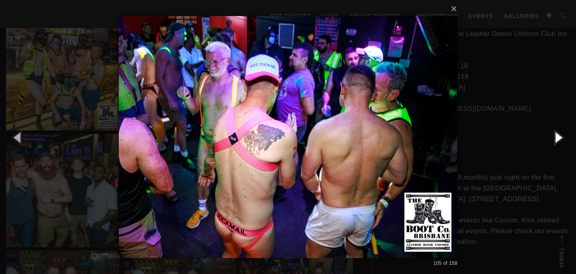
click at [561, 137] on button "button" at bounding box center [558, 137] width 36 height 44
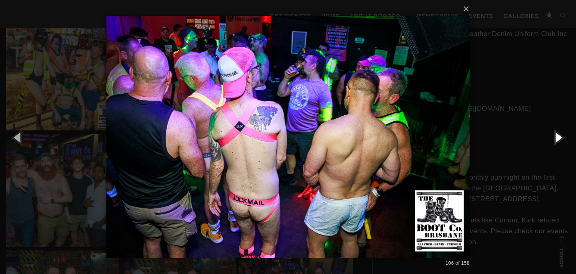
click at [561, 137] on button "button" at bounding box center [558, 137] width 36 height 44
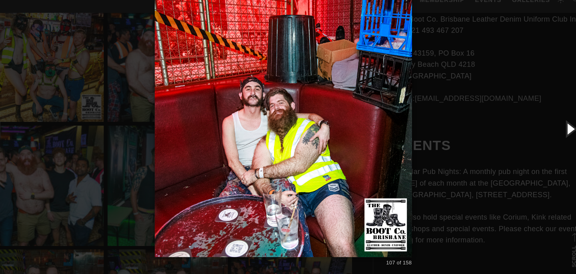
scroll to position [1642, 0]
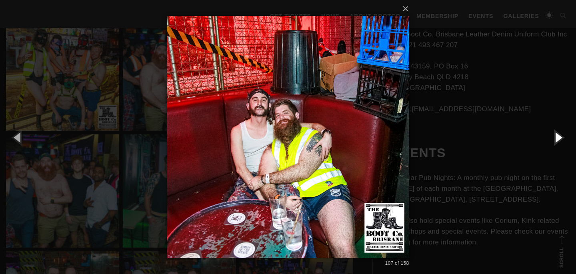
click at [559, 138] on button "button" at bounding box center [558, 137] width 36 height 44
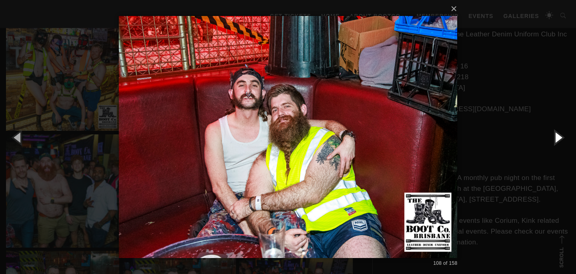
click at [559, 138] on button "button" at bounding box center [558, 137] width 36 height 44
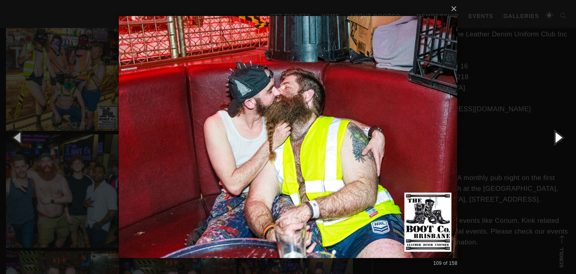
click at [559, 138] on button "button" at bounding box center [558, 137] width 36 height 44
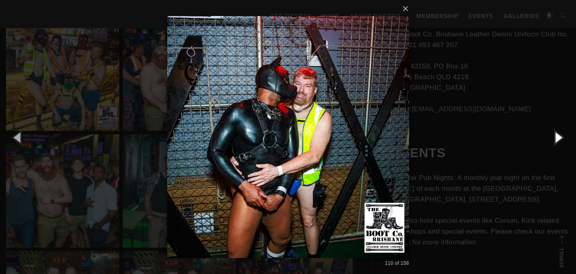
click at [559, 138] on button "button" at bounding box center [558, 137] width 36 height 44
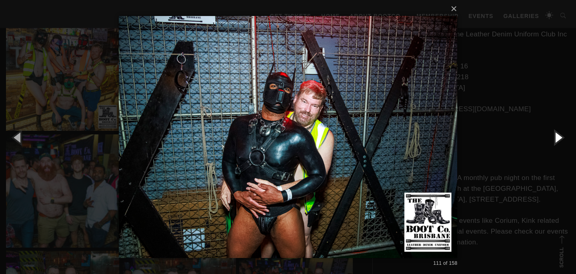
click at [560, 139] on button "button" at bounding box center [558, 137] width 36 height 44
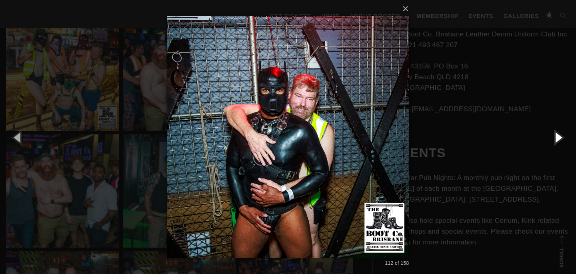
click at [560, 139] on button "button" at bounding box center [558, 137] width 36 height 44
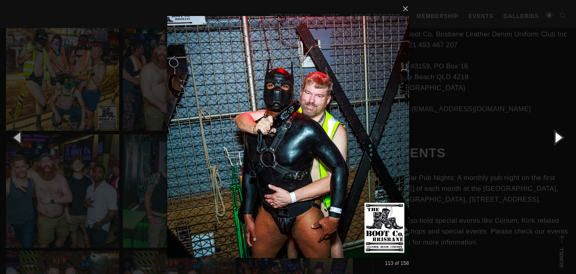
click at [560, 139] on button "button" at bounding box center [558, 137] width 36 height 44
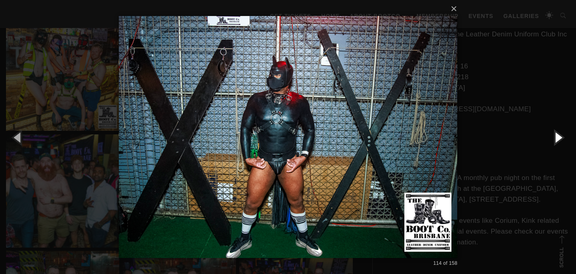
click at [560, 139] on button "button" at bounding box center [558, 137] width 36 height 44
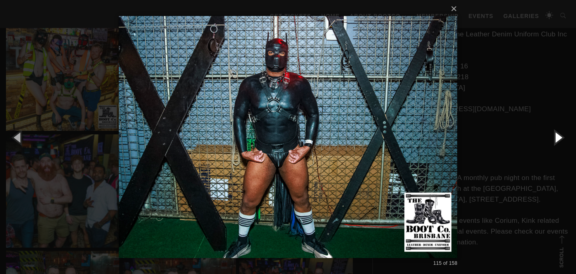
click at [560, 139] on button "button" at bounding box center [558, 137] width 36 height 44
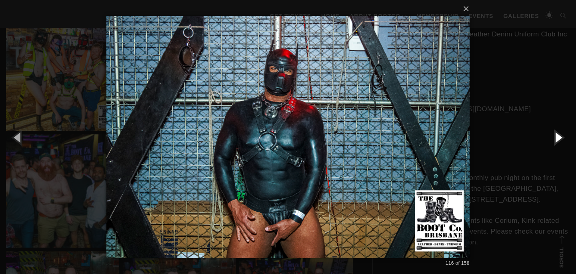
click at [560, 139] on button "button" at bounding box center [558, 137] width 36 height 44
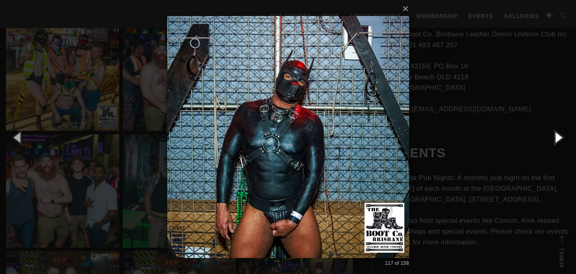
click at [560, 139] on button "button" at bounding box center [558, 137] width 36 height 44
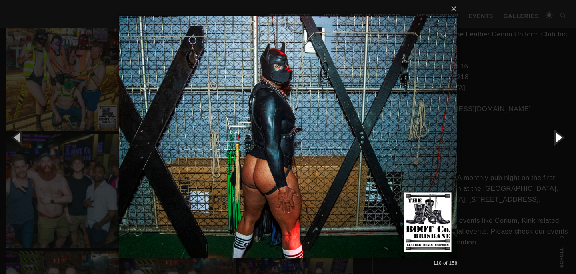
click at [560, 139] on button "button" at bounding box center [558, 137] width 36 height 44
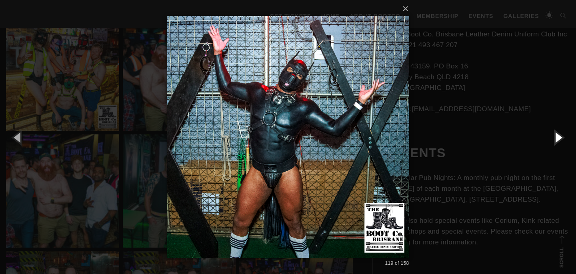
click at [560, 139] on button "button" at bounding box center [558, 137] width 36 height 44
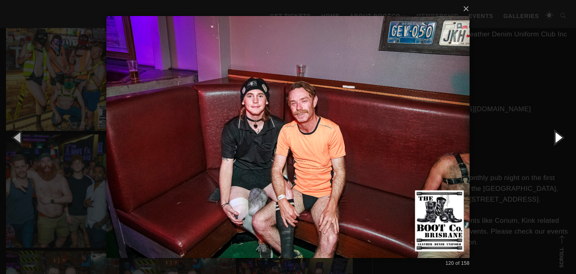
click at [560, 137] on button "button" at bounding box center [558, 137] width 36 height 44
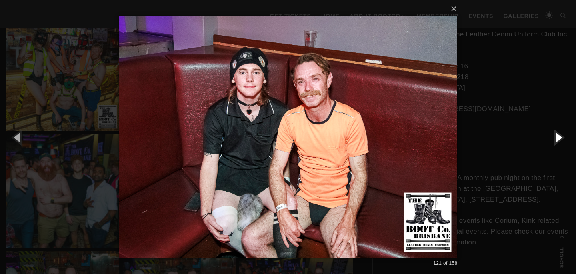
click at [560, 137] on button "button" at bounding box center [558, 137] width 36 height 44
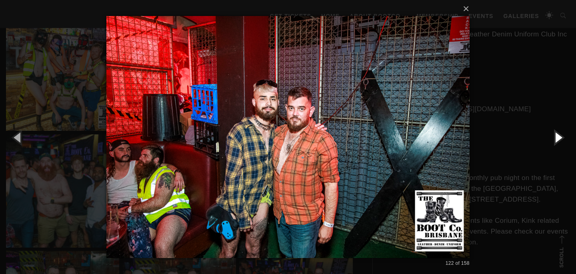
click at [560, 137] on button "button" at bounding box center [558, 137] width 36 height 44
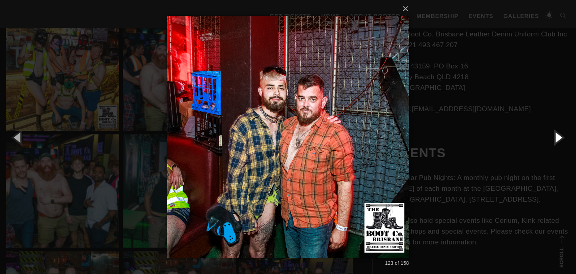
click at [560, 137] on button "button" at bounding box center [558, 137] width 36 height 44
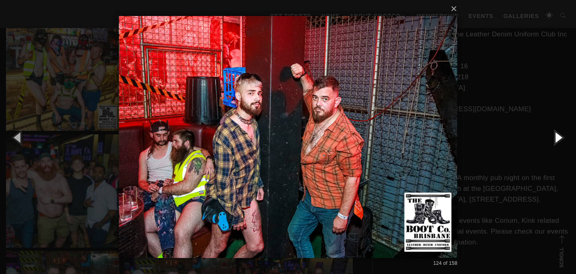
click at [560, 137] on button "button" at bounding box center [558, 137] width 36 height 44
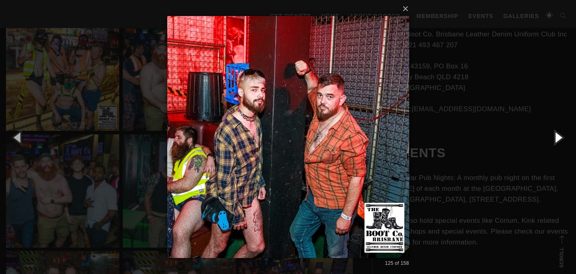
click at [560, 137] on button "button" at bounding box center [558, 137] width 36 height 44
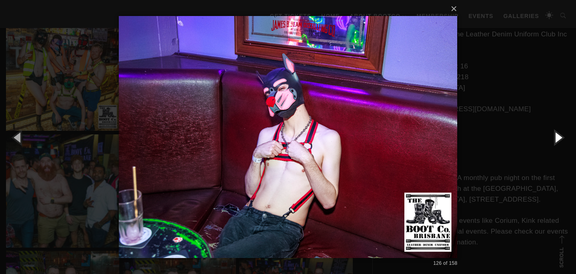
click at [560, 137] on button "button" at bounding box center [558, 137] width 36 height 44
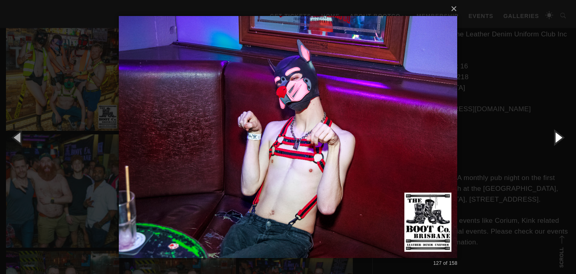
click at [560, 137] on button "button" at bounding box center [558, 137] width 36 height 44
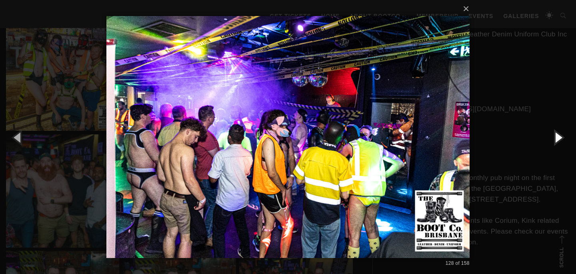
click at [557, 140] on button "button" at bounding box center [558, 137] width 36 height 44
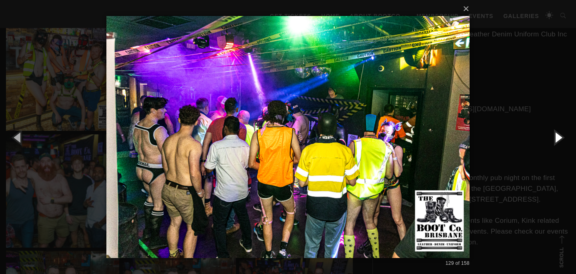
click at [557, 140] on button "button" at bounding box center [558, 137] width 36 height 44
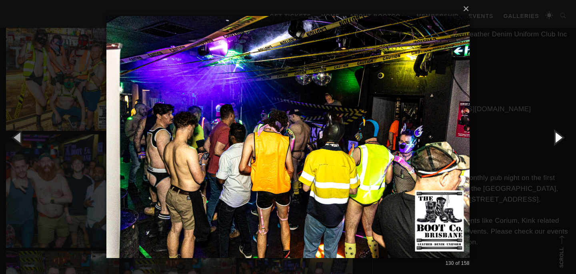
click at [557, 140] on button "button" at bounding box center [558, 137] width 36 height 44
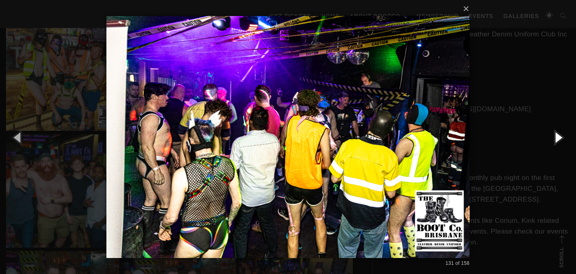
click at [557, 140] on button "button" at bounding box center [558, 137] width 36 height 44
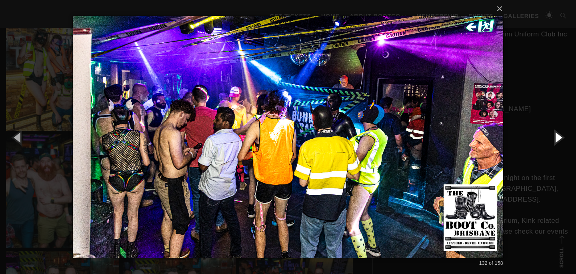
click at [557, 140] on button "button" at bounding box center [558, 137] width 36 height 44
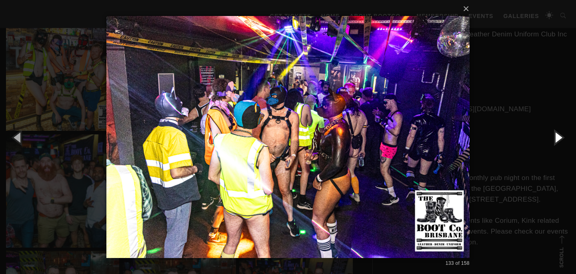
click at [557, 140] on button "button" at bounding box center [558, 137] width 36 height 44
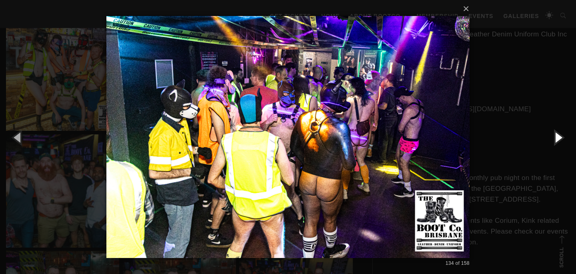
click at [557, 140] on button "button" at bounding box center [558, 137] width 36 height 44
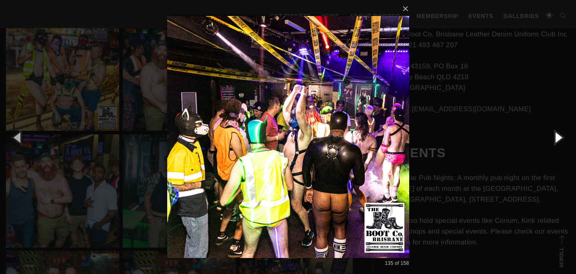
click at [557, 140] on button "button" at bounding box center [558, 137] width 36 height 44
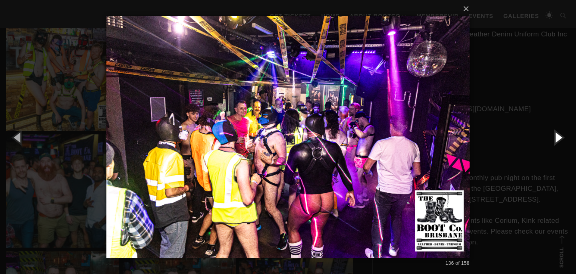
click at [557, 140] on button "button" at bounding box center [558, 137] width 36 height 44
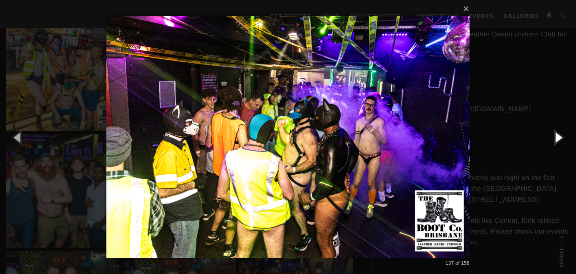
click at [557, 140] on button "button" at bounding box center [558, 137] width 36 height 44
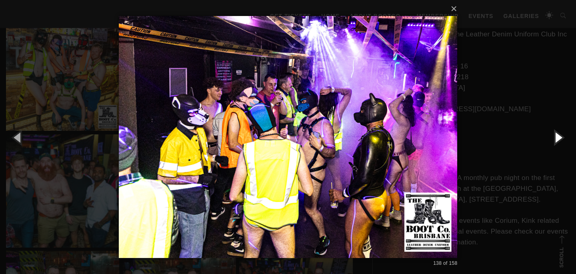
click at [557, 140] on button "button" at bounding box center [558, 137] width 36 height 44
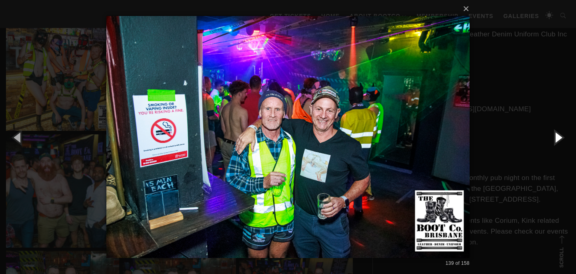
click at [557, 140] on button "button" at bounding box center [558, 137] width 36 height 44
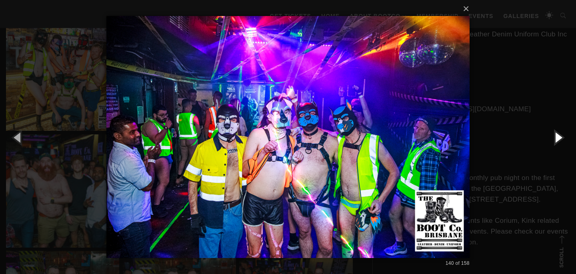
click at [557, 140] on button "button" at bounding box center [558, 137] width 36 height 44
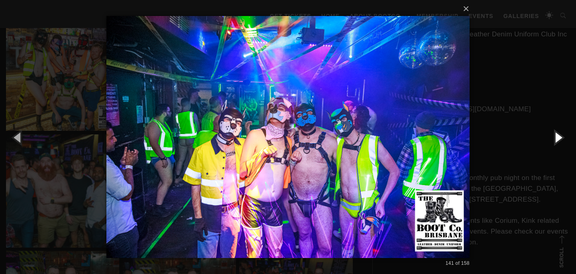
click at [557, 140] on button "button" at bounding box center [558, 137] width 36 height 44
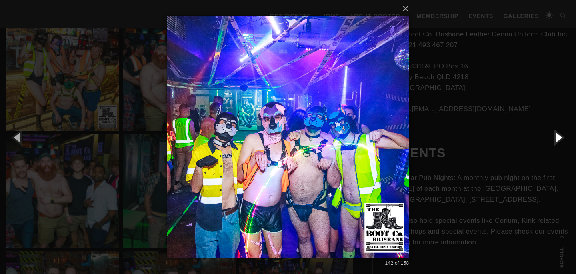
click at [557, 140] on button "button" at bounding box center [558, 137] width 36 height 44
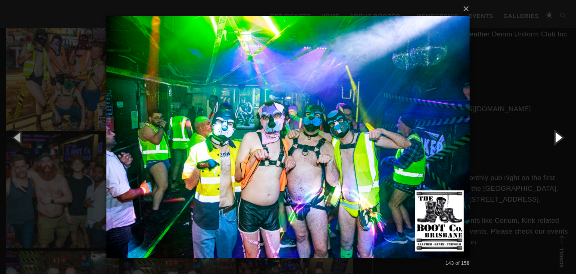
click at [557, 140] on button "button" at bounding box center [558, 137] width 36 height 44
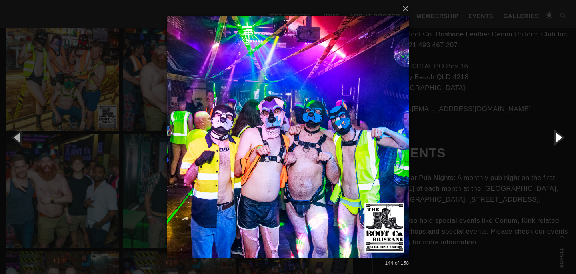
click at [557, 140] on button "button" at bounding box center [558, 137] width 36 height 44
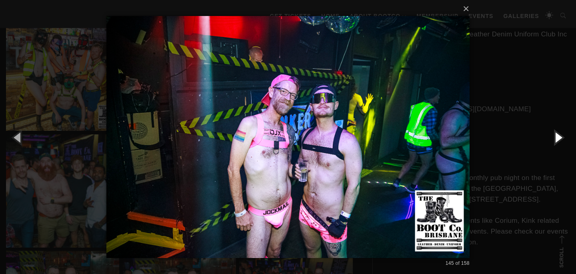
click at [557, 140] on button "button" at bounding box center [558, 137] width 36 height 44
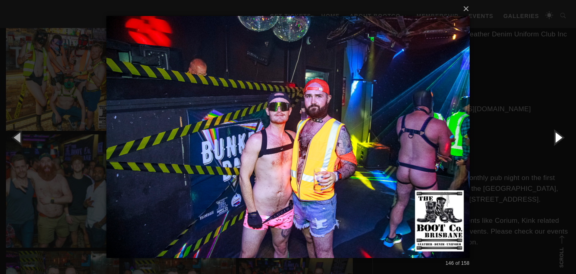
click at [557, 140] on button "button" at bounding box center [558, 137] width 36 height 44
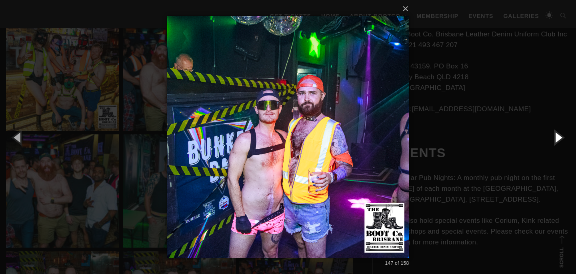
click at [557, 140] on button "button" at bounding box center [558, 137] width 36 height 44
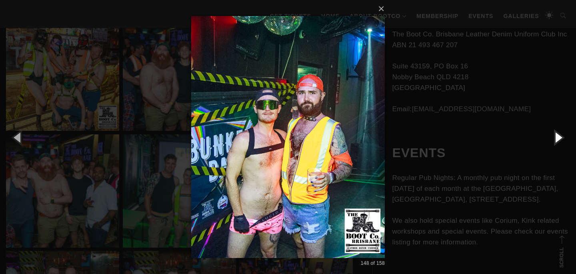
click at [557, 140] on button "button" at bounding box center [558, 137] width 36 height 44
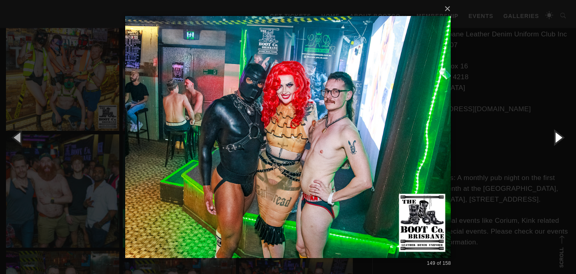
click at [557, 139] on button "button" at bounding box center [558, 137] width 36 height 44
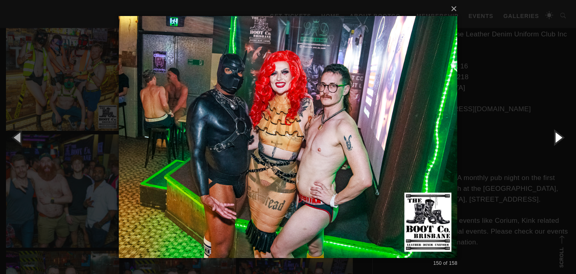
click at [557, 139] on button "button" at bounding box center [558, 137] width 36 height 44
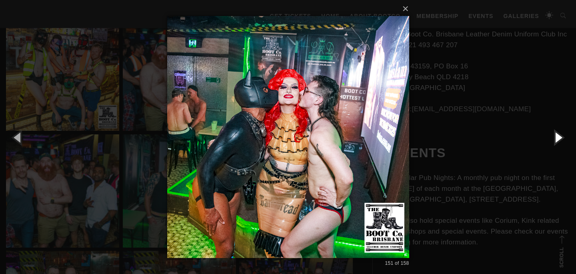
click at [557, 139] on button "button" at bounding box center [558, 137] width 36 height 44
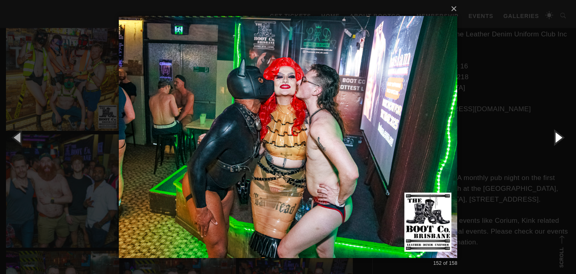
click at [557, 139] on button "button" at bounding box center [558, 137] width 36 height 44
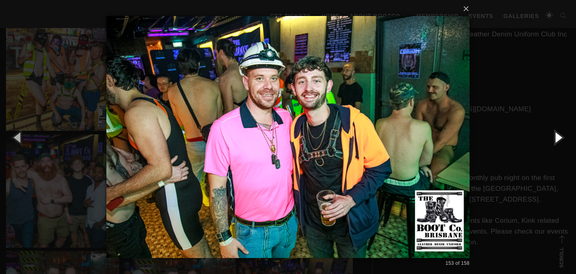
click at [557, 139] on button "button" at bounding box center [558, 137] width 36 height 44
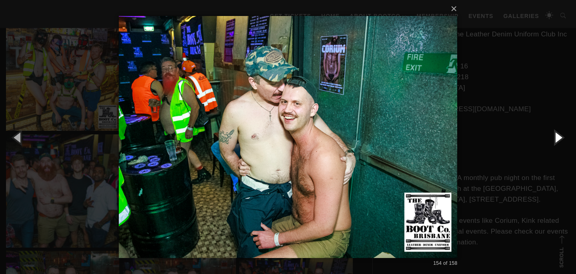
click at [557, 139] on button "button" at bounding box center [558, 137] width 36 height 44
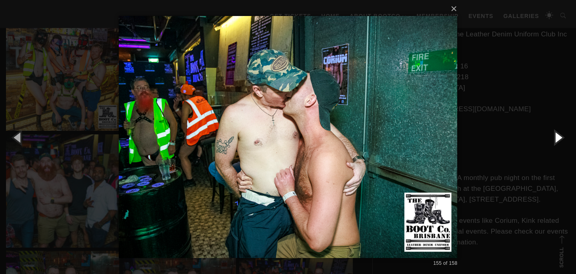
click at [557, 139] on button "button" at bounding box center [558, 137] width 36 height 44
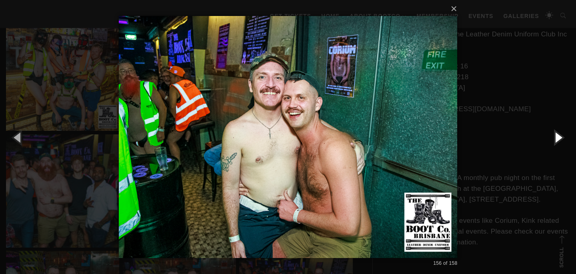
click at [557, 139] on button "button" at bounding box center [558, 137] width 36 height 44
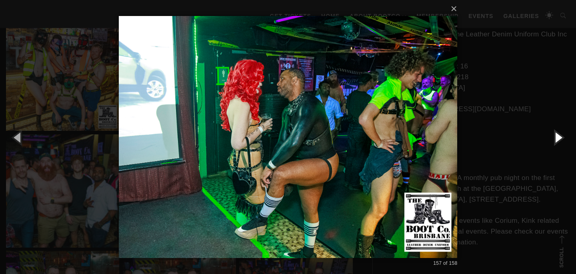
click at [557, 139] on button "button" at bounding box center [558, 137] width 36 height 44
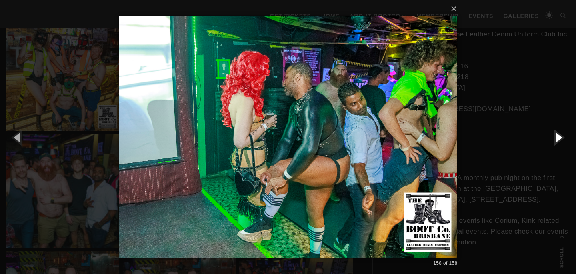
click at [557, 139] on button "button" at bounding box center [558, 137] width 36 height 44
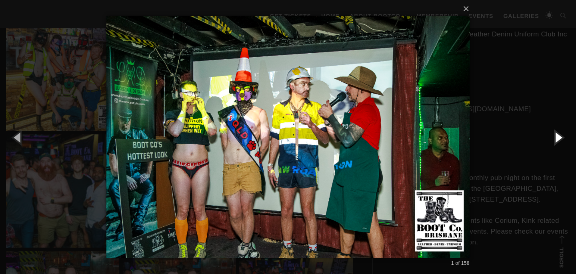
click at [557, 139] on button "button" at bounding box center [558, 137] width 36 height 44
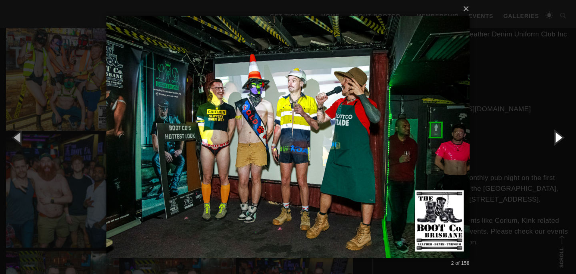
click at [557, 139] on button "button" at bounding box center [558, 137] width 36 height 44
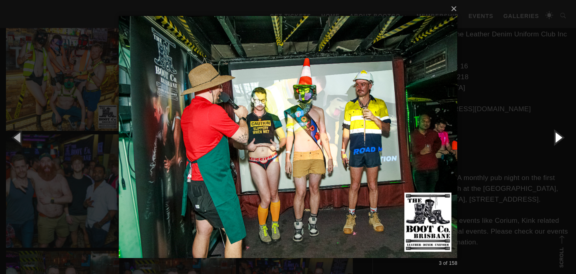
click at [557, 139] on button "button" at bounding box center [558, 137] width 36 height 44
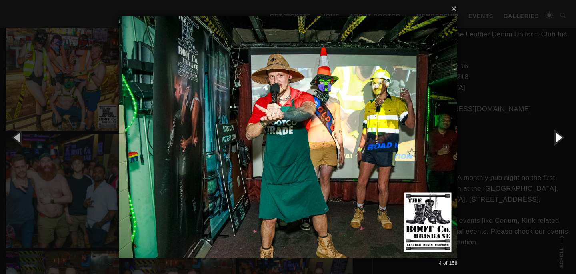
click at [557, 139] on button "button" at bounding box center [558, 137] width 36 height 44
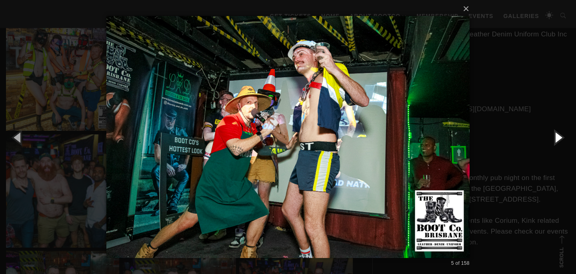
click at [557, 139] on button "button" at bounding box center [558, 137] width 36 height 44
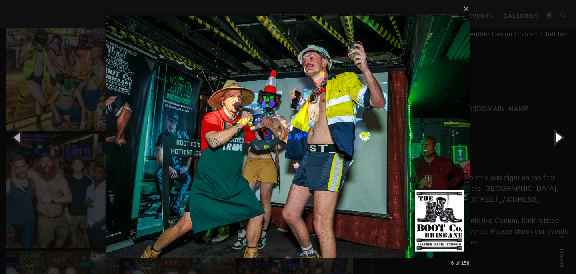
click at [557, 139] on button "button" at bounding box center [558, 137] width 36 height 44
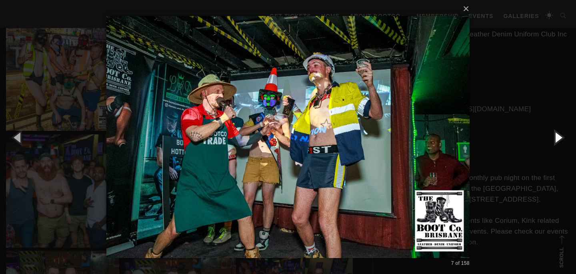
click at [557, 139] on button "button" at bounding box center [558, 137] width 36 height 44
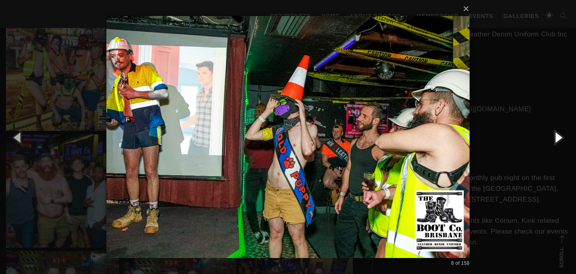
click at [557, 139] on button "button" at bounding box center [558, 137] width 36 height 44
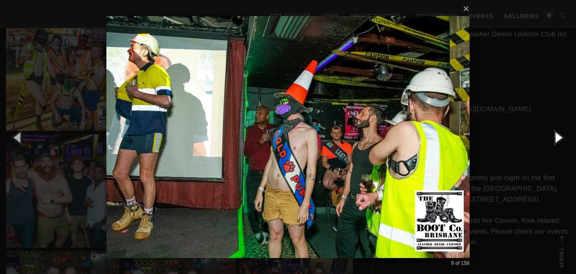
click at [557, 139] on button "button" at bounding box center [558, 137] width 36 height 44
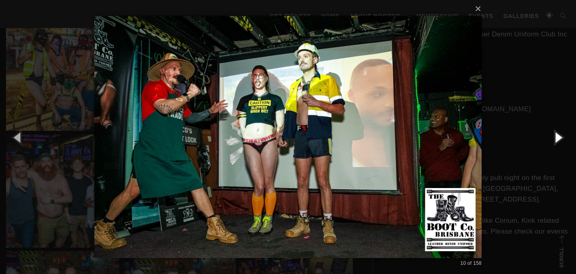
click at [557, 139] on button "button" at bounding box center [558, 137] width 36 height 44
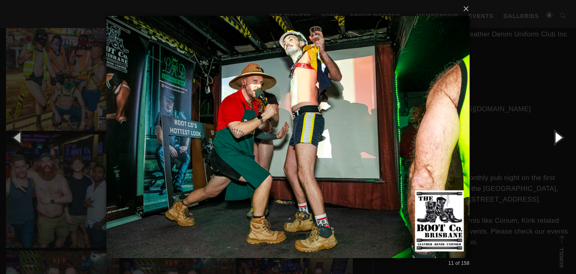
click at [557, 139] on button "button" at bounding box center [558, 137] width 36 height 44
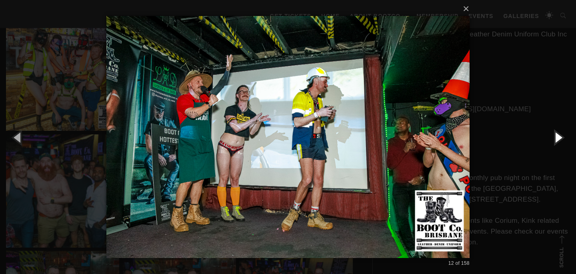
click at [557, 139] on button "button" at bounding box center [558, 137] width 36 height 44
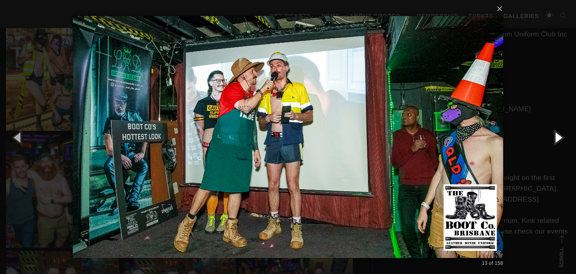
click at [557, 139] on button "button" at bounding box center [558, 137] width 36 height 44
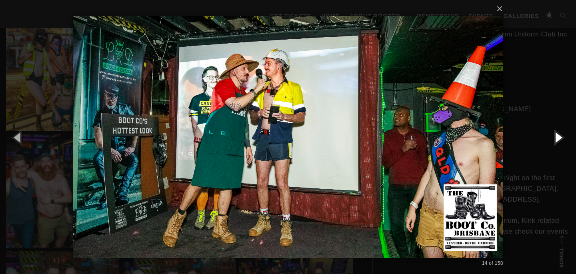
click at [557, 139] on button "button" at bounding box center [558, 137] width 36 height 44
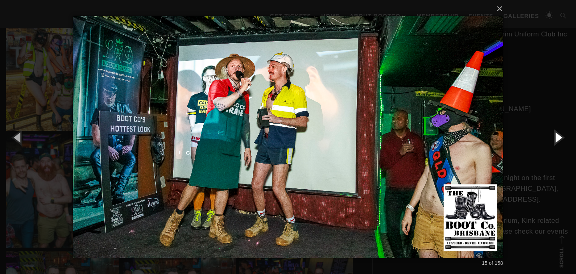
click at [557, 139] on button "button" at bounding box center [558, 137] width 36 height 44
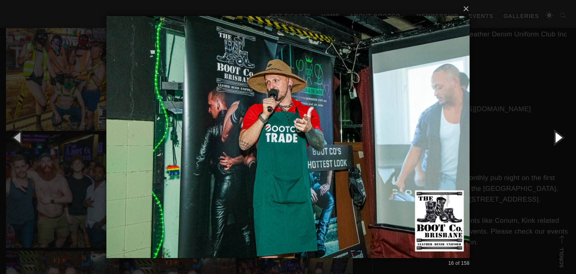
click at [557, 139] on button "button" at bounding box center [558, 137] width 36 height 44
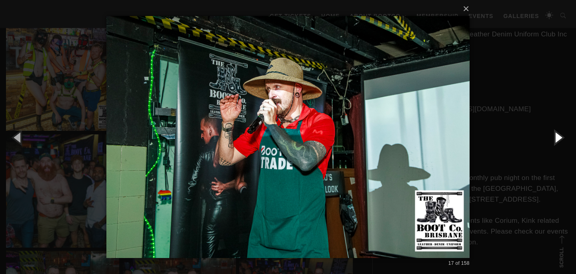
click at [557, 139] on button "button" at bounding box center [558, 137] width 36 height 44
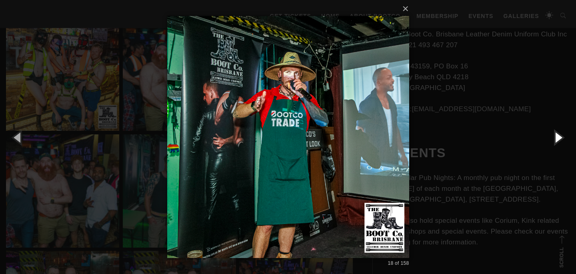
click at [557, 139] on button "button" at bounding box center [558, 137] width 36 height 44
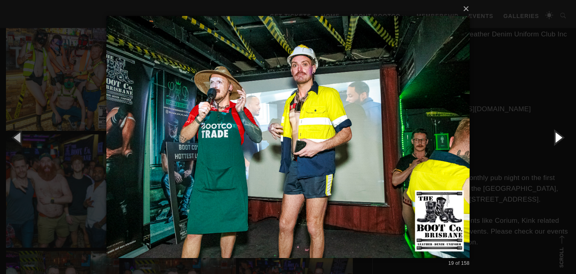
click at [557, 139] on button "button" at bounding box center [558, 137] width 36 height 44
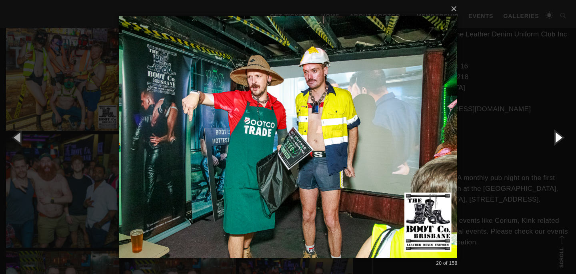
click at [557, 139] on button "button" at bounding box center [558, 137] width 36 height 44
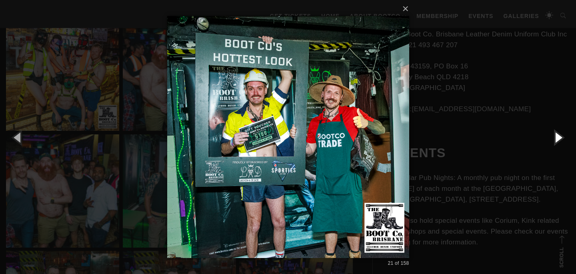
click at [557, 139] on button "button" at bounding box center [558, 137] width 36 height 44
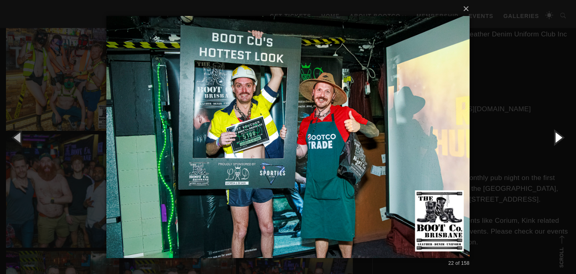
click at [557, 139] on button "button" at bounding box center [558, 137] width 36 height 44
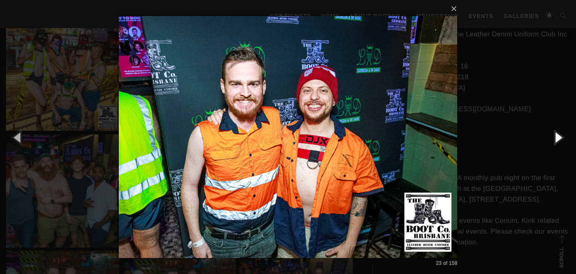
click at [557, 139] on button "button" at bounding box center [558, 137] width 36 height 44
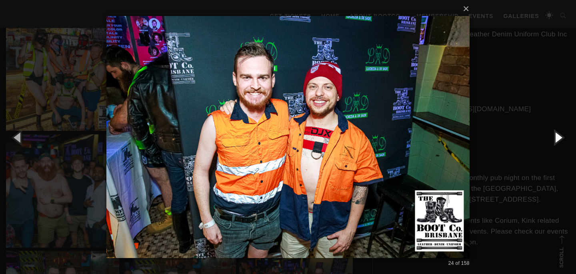
click at [557, 139] on button "button" at bounding box center [558, 137] width 36 height 44
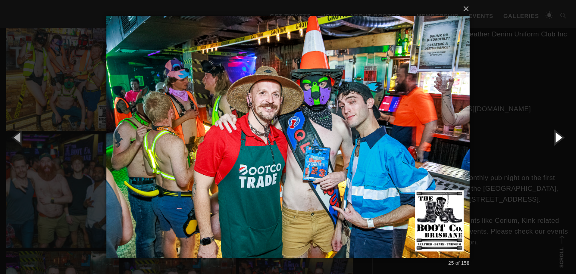
click at [557, 139] on button "button" at bounding box center [558, 137] width 36 height 44
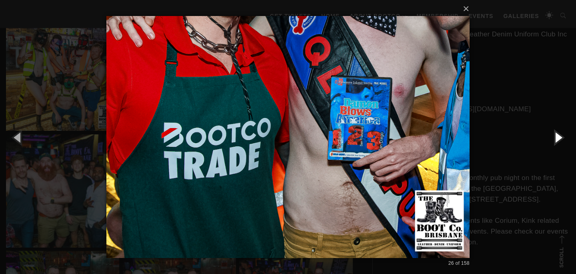
click at [557, 139] on button "button" at bounding box center [558, 137] width 36 height 44
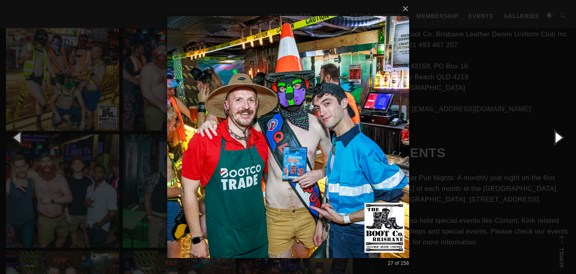
click at [557, 139] on button "button" at bounding box center [558, 137] width 36 height 44
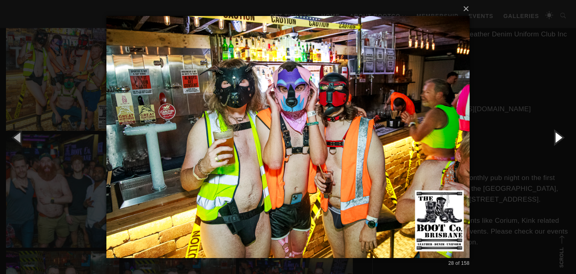
click at [557, 139] on button "button" at bounding box center [558, 137] width 36 height 44
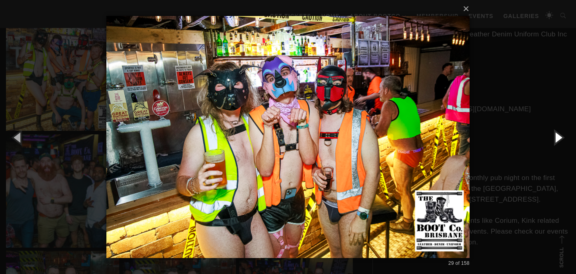
click at [557, 139] on button "button" at bounding box center [558, 137] width 36 height 44
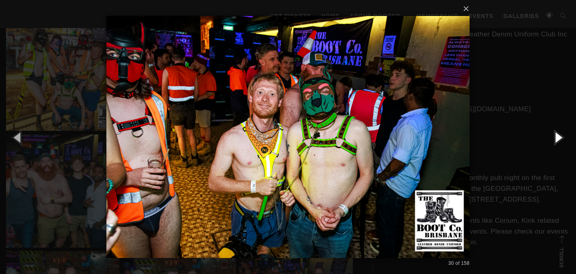
click at [557, 139] on button "button" at bounding box center [558, 137] width 36 height 44
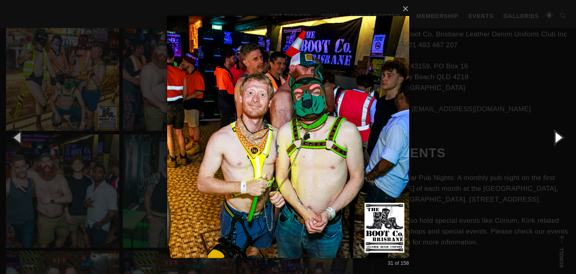
click at [557, 139] on button "button" at bounding box center [558, 137] width 36 height 44
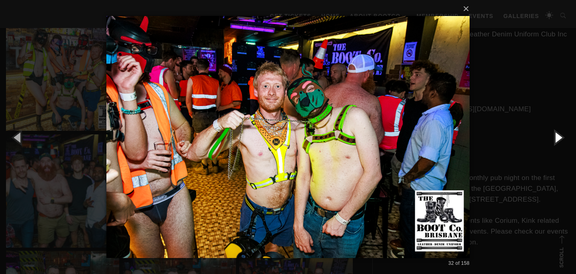
click at [557, 139] on button "button" at bounding box center [558, 137] width 36 height 44
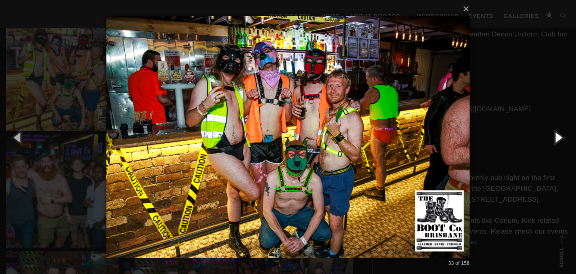
click at [557, 139] on button "button" at bounding box center [558, 137] width 36 height 44
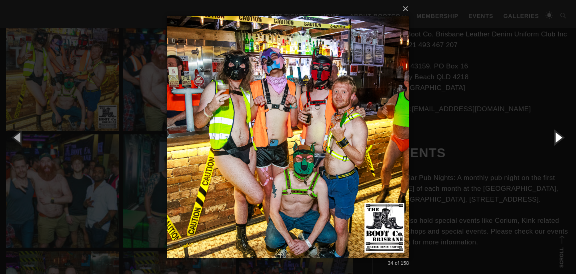
click at [557, 139] on button "button" at bounding box center [558, 137] width 36 height 44
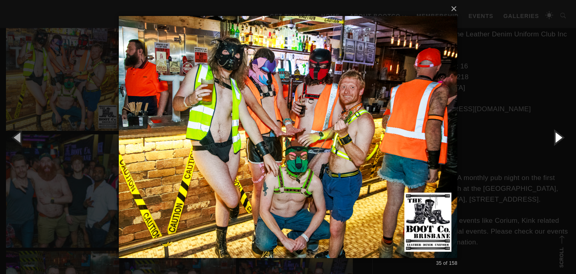
click at [557, 139] on button "button" at bounding box center [558, 137] width 36 height 44
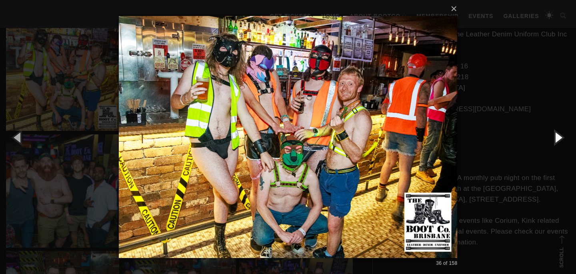
click at [557, 139] on button "button" at bounding box center [558, 137] width 36 height 44
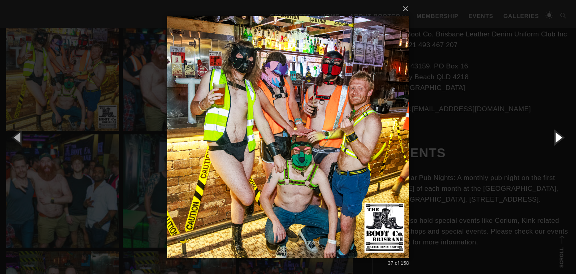
click at [557, 139] on button "button" at bounding box center [558, 137] width 36 height 44
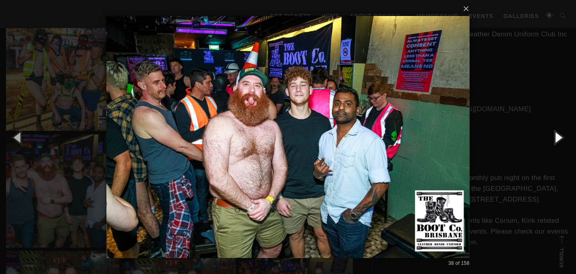
click at [557, 139] on button "button" at bounding box center [558, 137] width 36 height 44
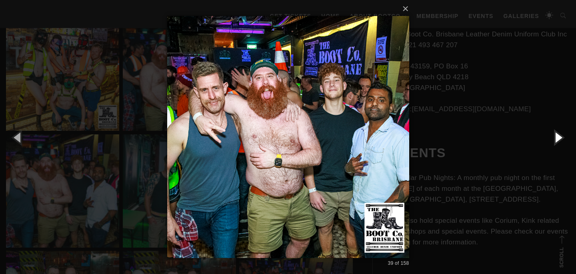
click at [557, 139] on button "button" at bounding box center [558, 137] width 36 height 44
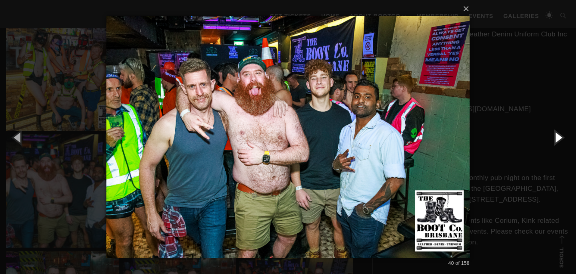
click at [557, 139] on button "button" at bounding box center [558, 137] width 36 height 44
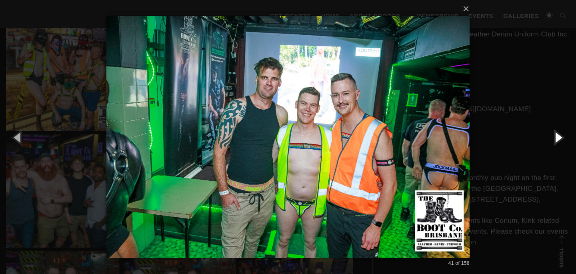
click at [562, 140] on button "button" at bounding box center [558, 137] width 36 height 44
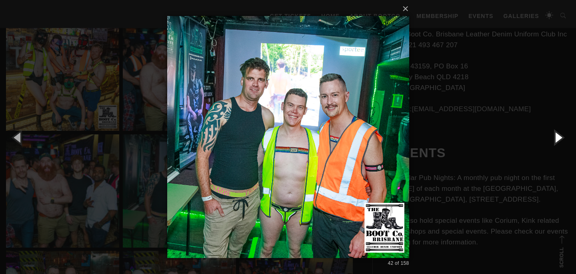
click at [562, 140] on button "button" at bounding box center [558, 137] width 36 height 44
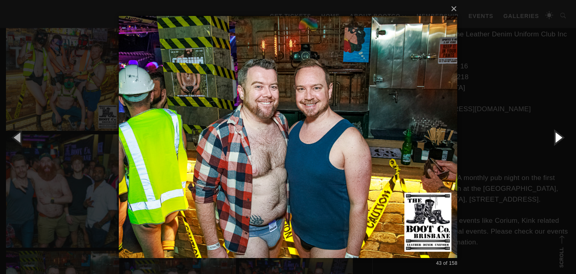
click at [562, 140] on button "button" at bounding box center [558, 137] width 36 height 44
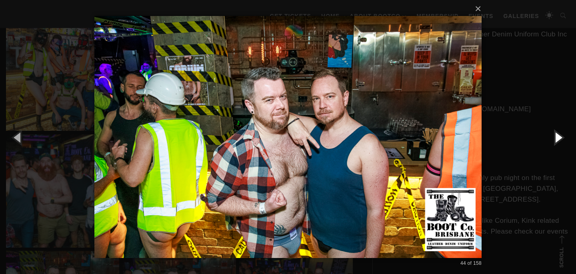
click at [562, 140] on button "button" at bounding box center [558, 137] width 36 height 44
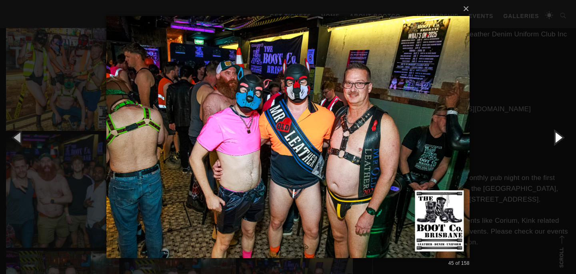
click at [562, 140] on button "button" at bounding box center [558, 137] width 36 height 44
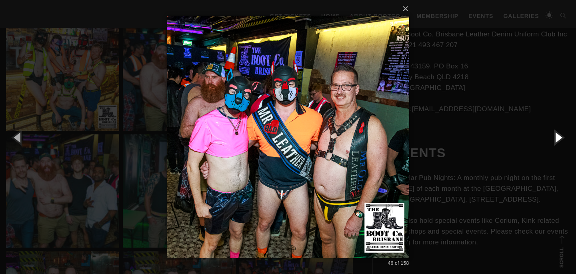
click at [562, 140] on button "button" at bounding box center [558, 137] width 36 height 44
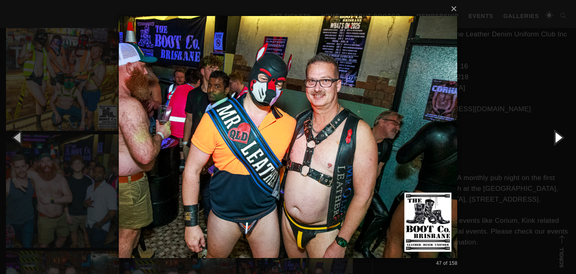
click at [562, 140] on button "button" at bounding box center [558, 137] width 36 height 44
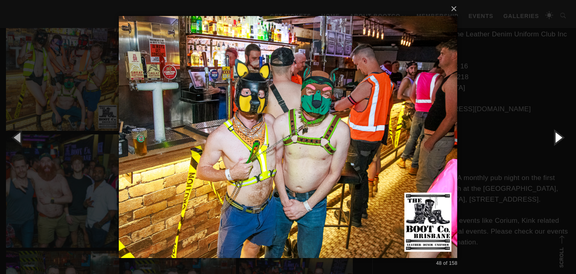
click at [562, 140] on button "button" at bounding box center [558, 137] width 36 height 44
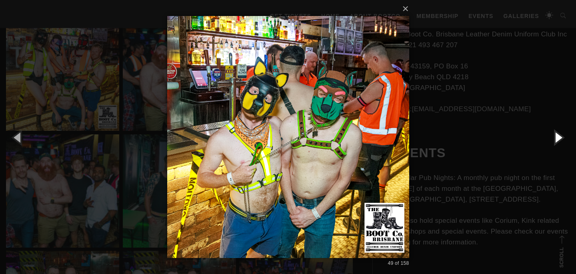
click at [562, 140] on button "button" at bounding box center [558, 137] width 36 height 44
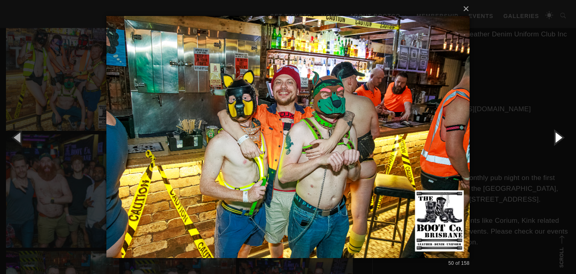
click at [562, 140] on button "button" at bounding box center [558, 137] width 36 height 44
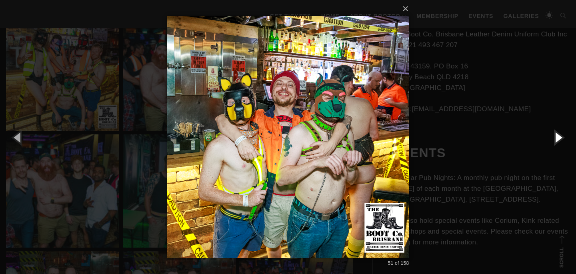
click at [562, 140] on button "button" at bounding box center [558, 137] width 36 height 44
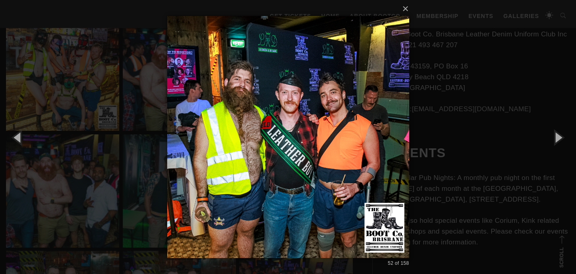
click at [82, 88] on div "× 52 of 158 Loading..." at bounding box center [288, 137] width 576 height 274
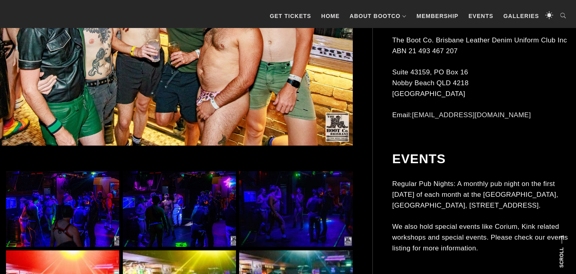
scroll to position [378, 0]
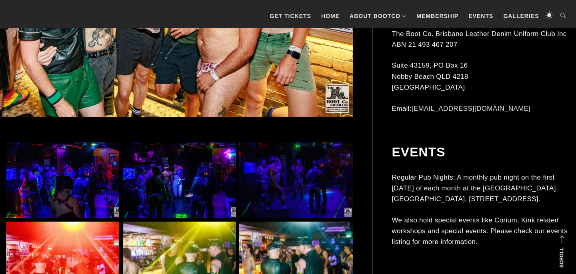
click at [95, 162] on img at bounding box center [62, 180] width 113 height 76
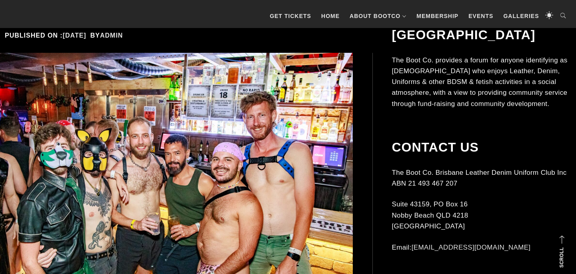
scroll to position [114, 0]
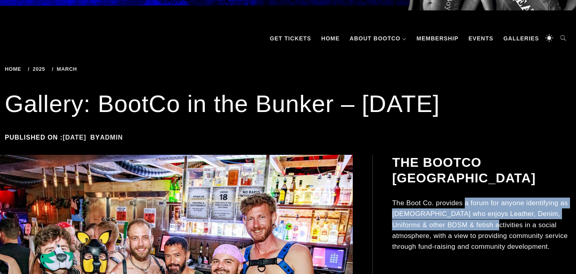
drag, startPoint x: 464, startPoint y: 189, endPoint x: 481, endPoint y: 212, distance: 28.0
click at [481, 212] on p "The Boot Co. provides a forum for anyone identifying as [DEMOGRAPHIC_DATA] who …" at bounding box center [481, 225] width 178 height 54
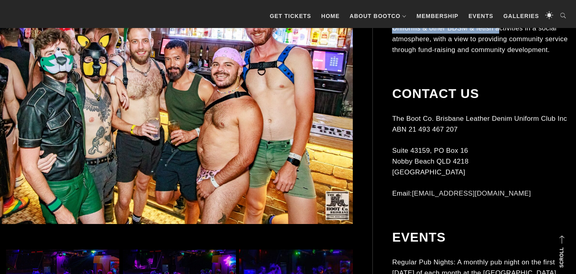
scroll to position [278, 0]
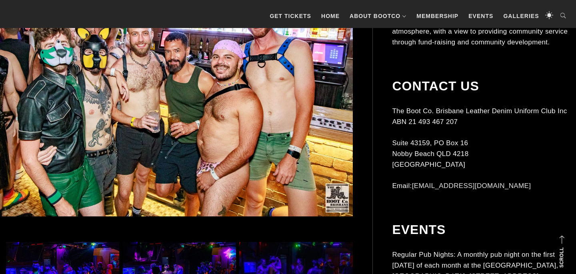
click at [321, 151] on img at bounding box center [166, 83] width 372 height 266
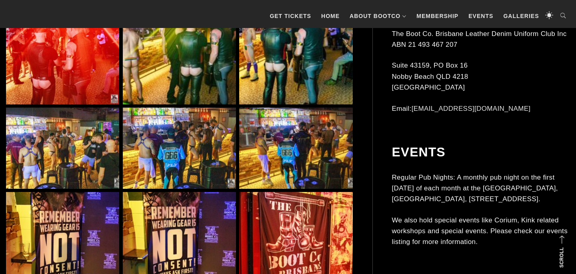
scroll to position [660, 0]
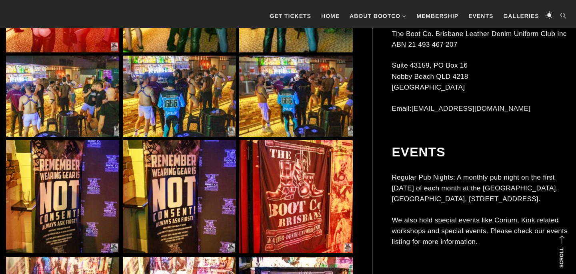
click at [195, 145] on img at bounding box center [179, 196] width 113 height 113
click at [195, 124] on img at bounding box center [179, 96] width 113 height 81
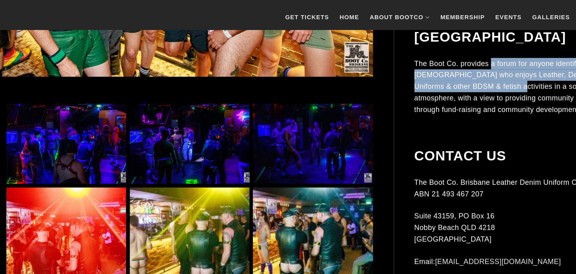
scroll to position [0, 0]
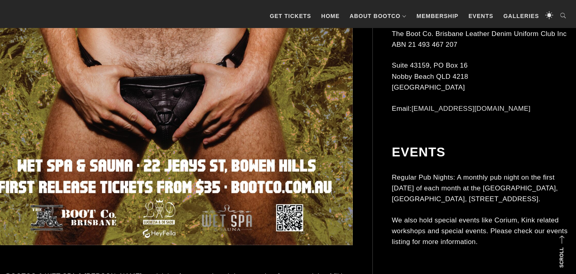
scroll to position [606, 0]
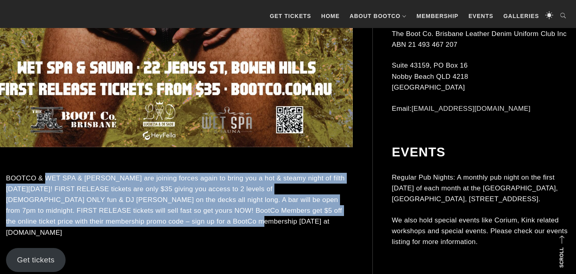
drag, startPoint x: 44, startPoint y: 176, endPoint x: 141, endPoint y: 222, distance: 107.5
click at [141, 222] on p "BOOTCO & WET SPA & [PERSON_NAME] are joining forces again to bring you a hot & …" at bounding box center [179, 205] width 347 height 65
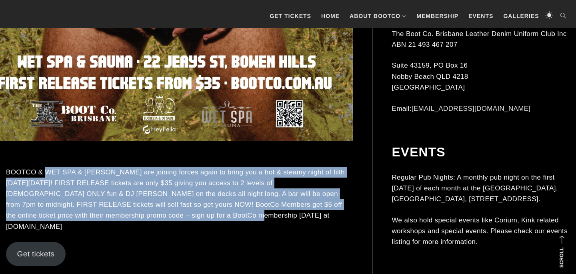
scroll to position [625, 0]
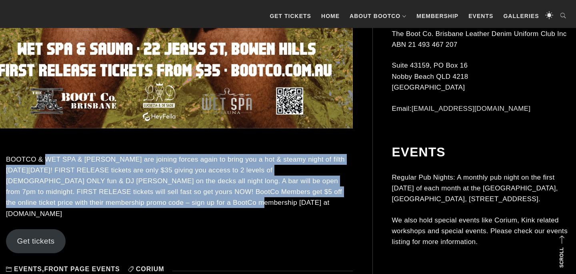
click at [40, 229] on link "Get tickets" at bounding box center [36, 241] width 60 height 24
